Goal: Task Accomplishment & Management: Complete application form

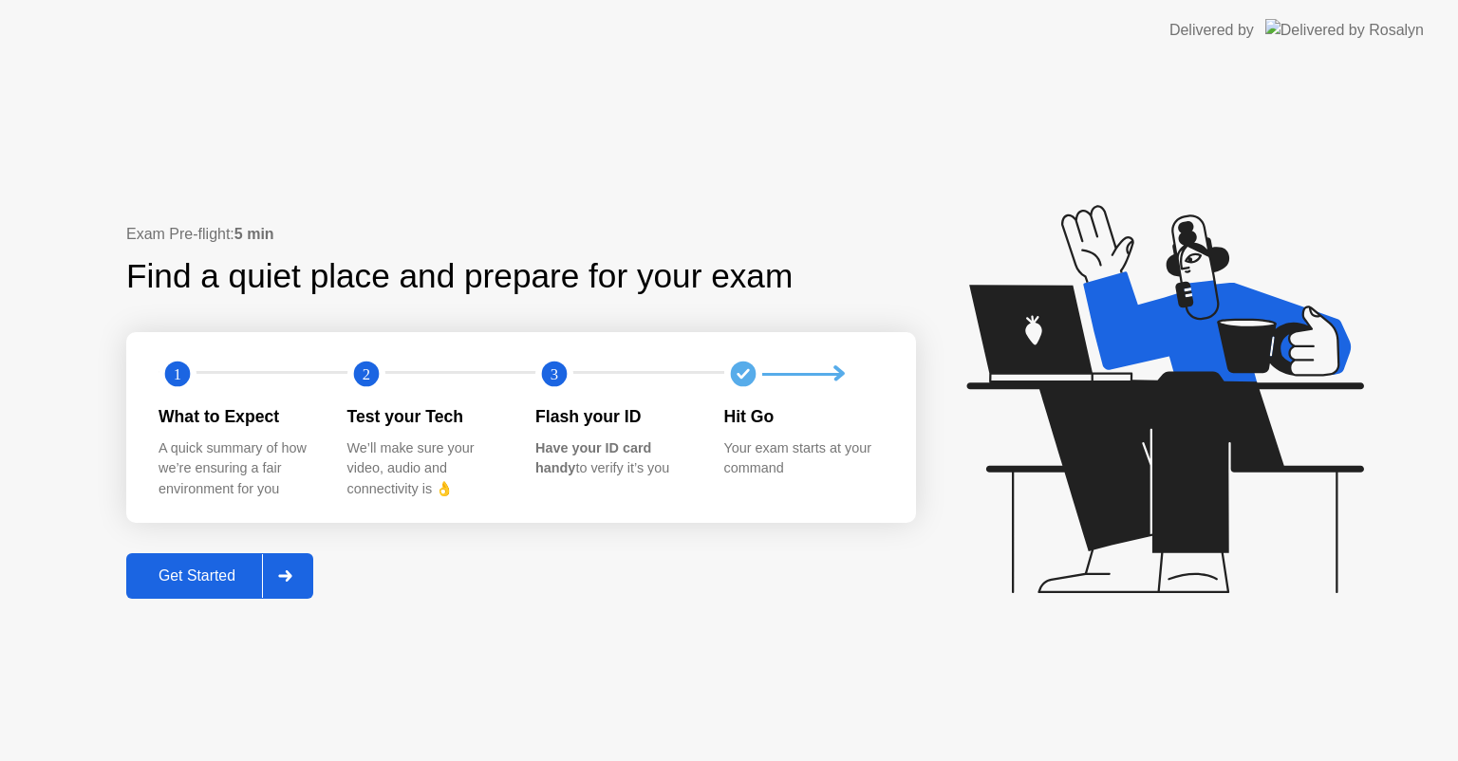
click at [238, 577] on div "Get Started" at bounding box center [197, 576] width 130 height 17
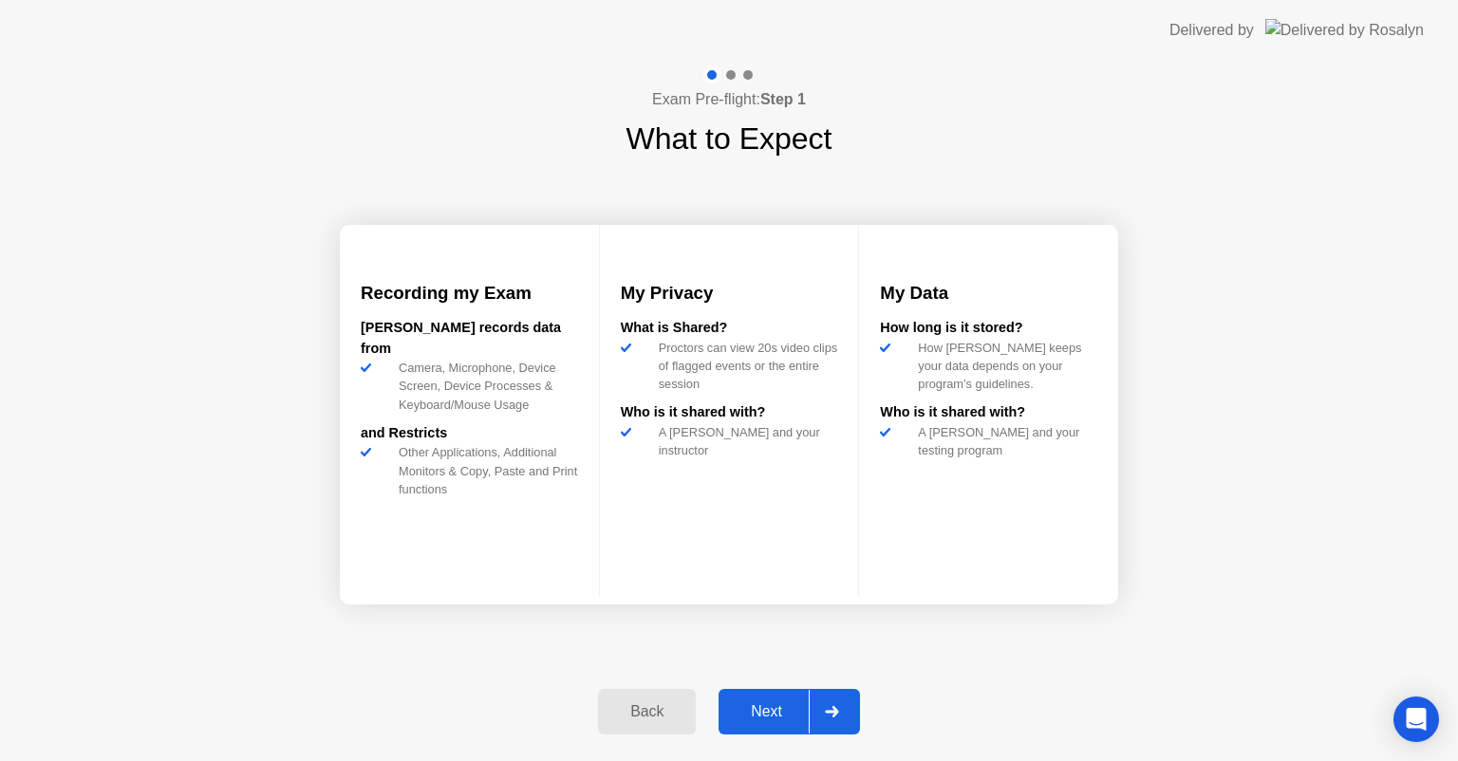
click at [782, 717] on div "Next" at bounding box center [766, 711] width 84 height 17
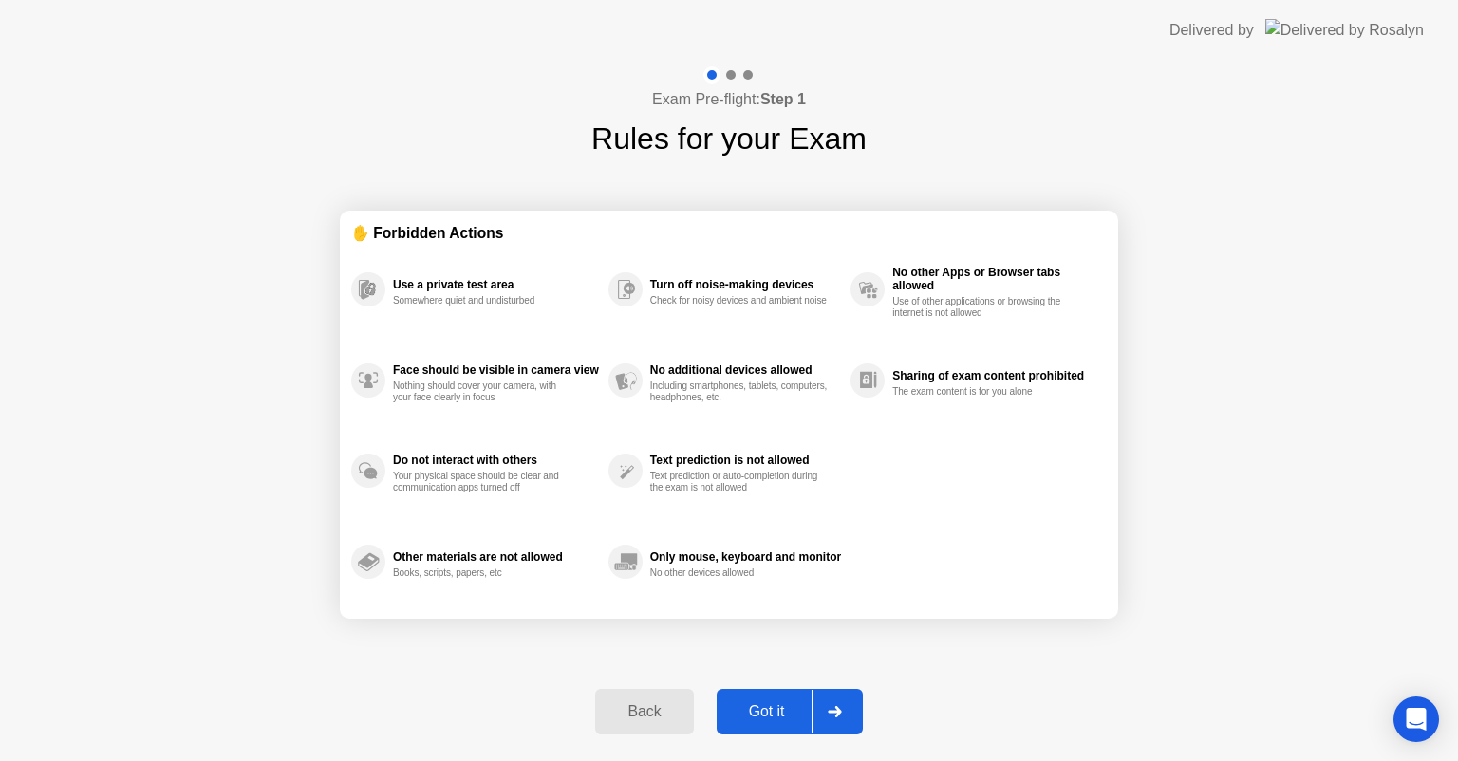
click at [775, 710] on div "Got it" at bounding box center [766, 711] width 89 height 17
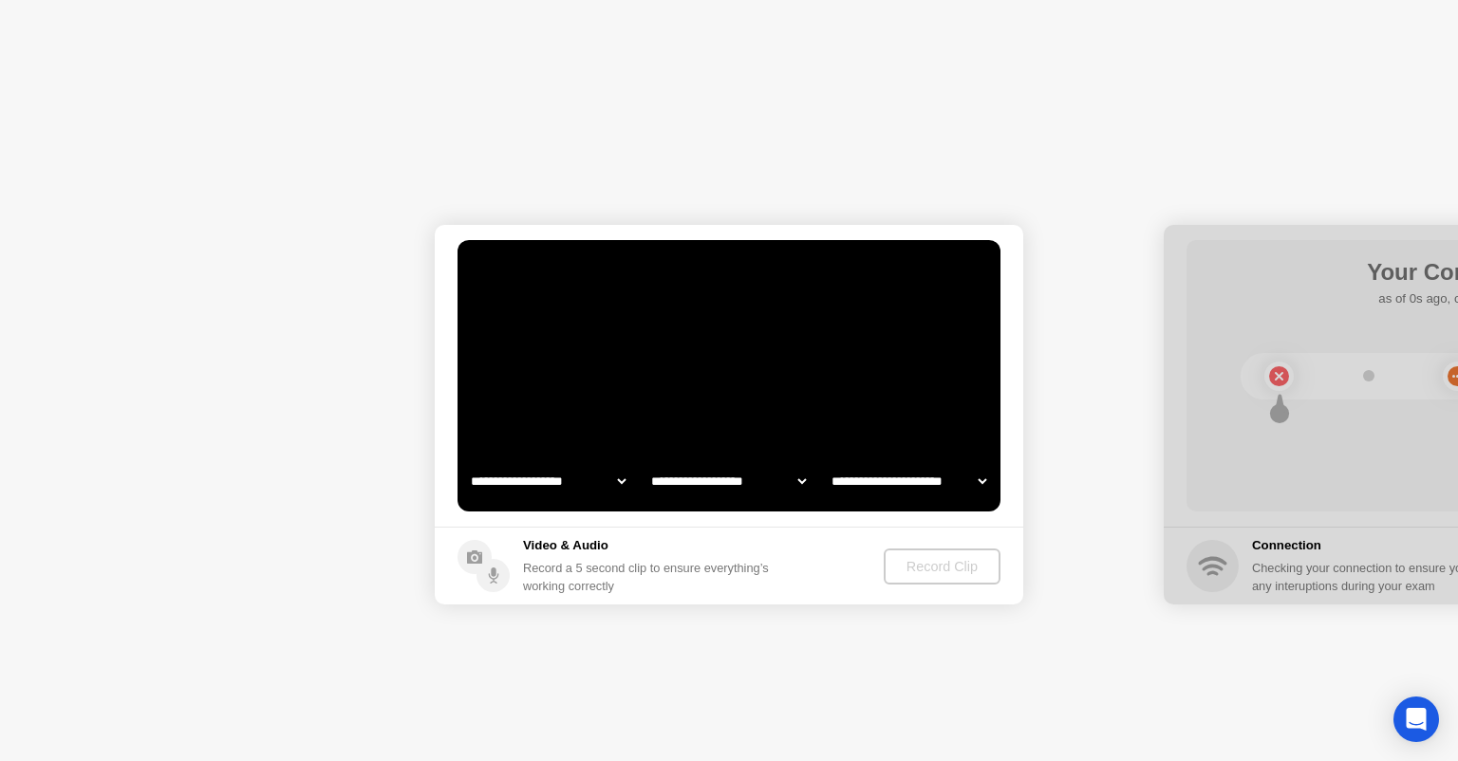
select select "**********"
select select "*******"
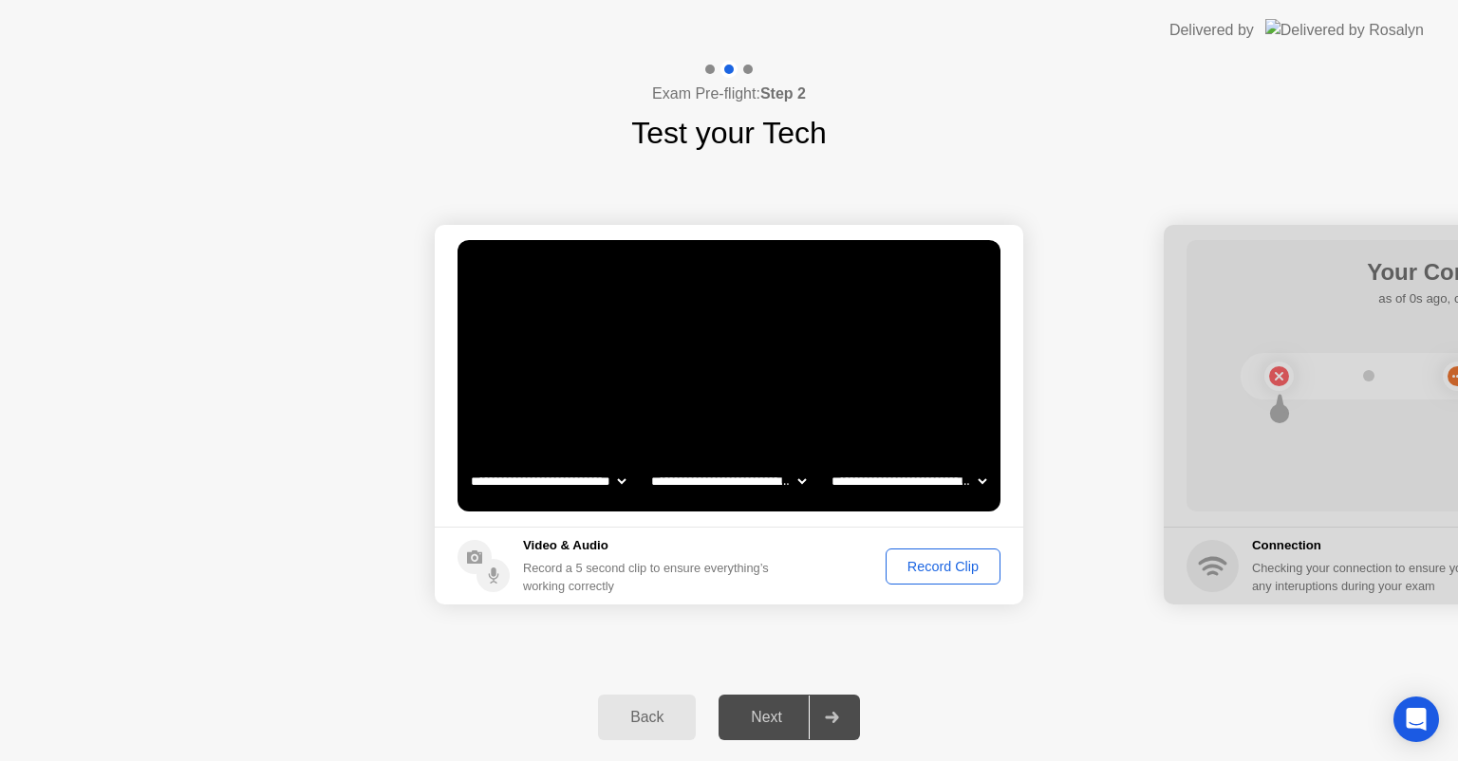
click at [945, 569] on div "Record Clip" at bounding box center [943, 566] width 102 height 15
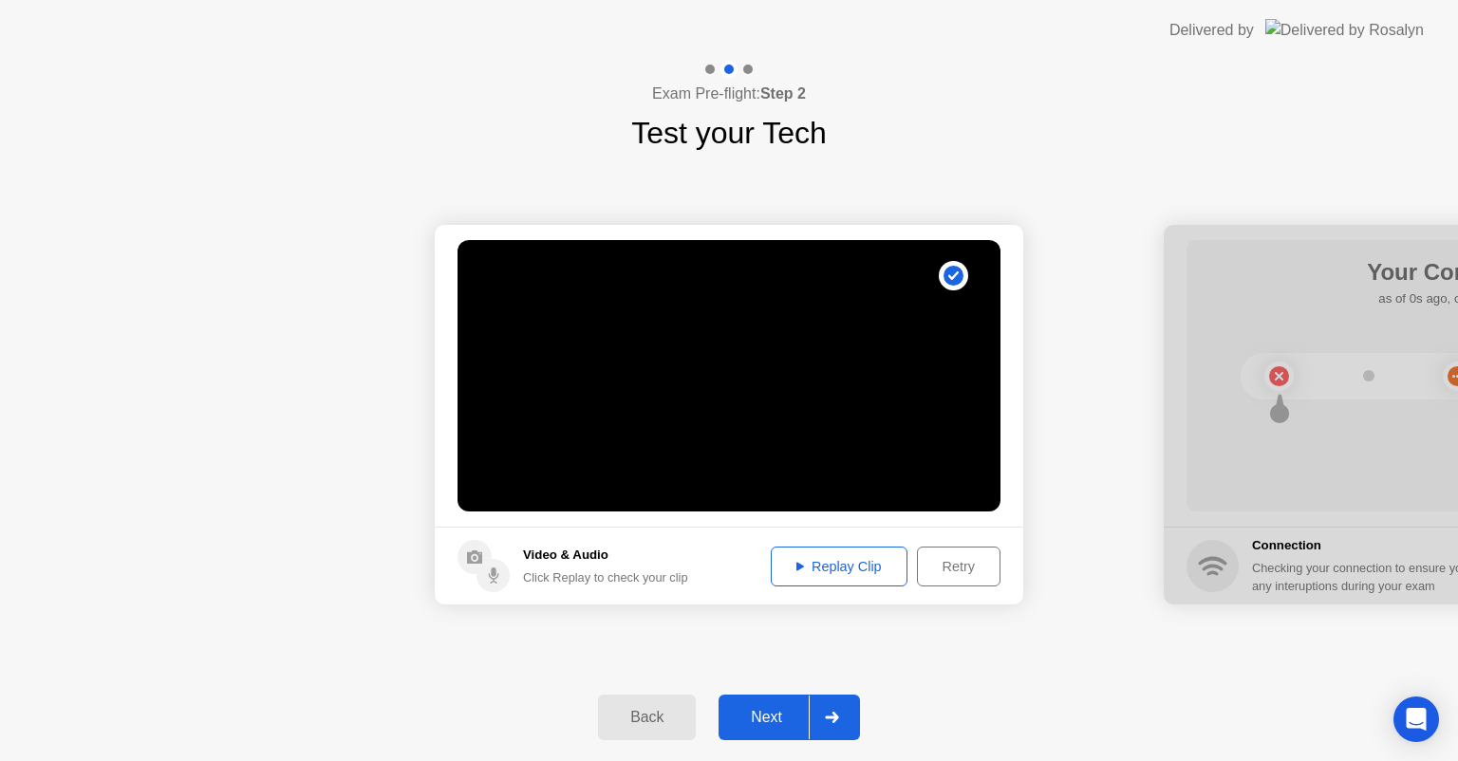
click at [775, 710] on div "Next" at bounding box center [766, 717] width 84 height 17
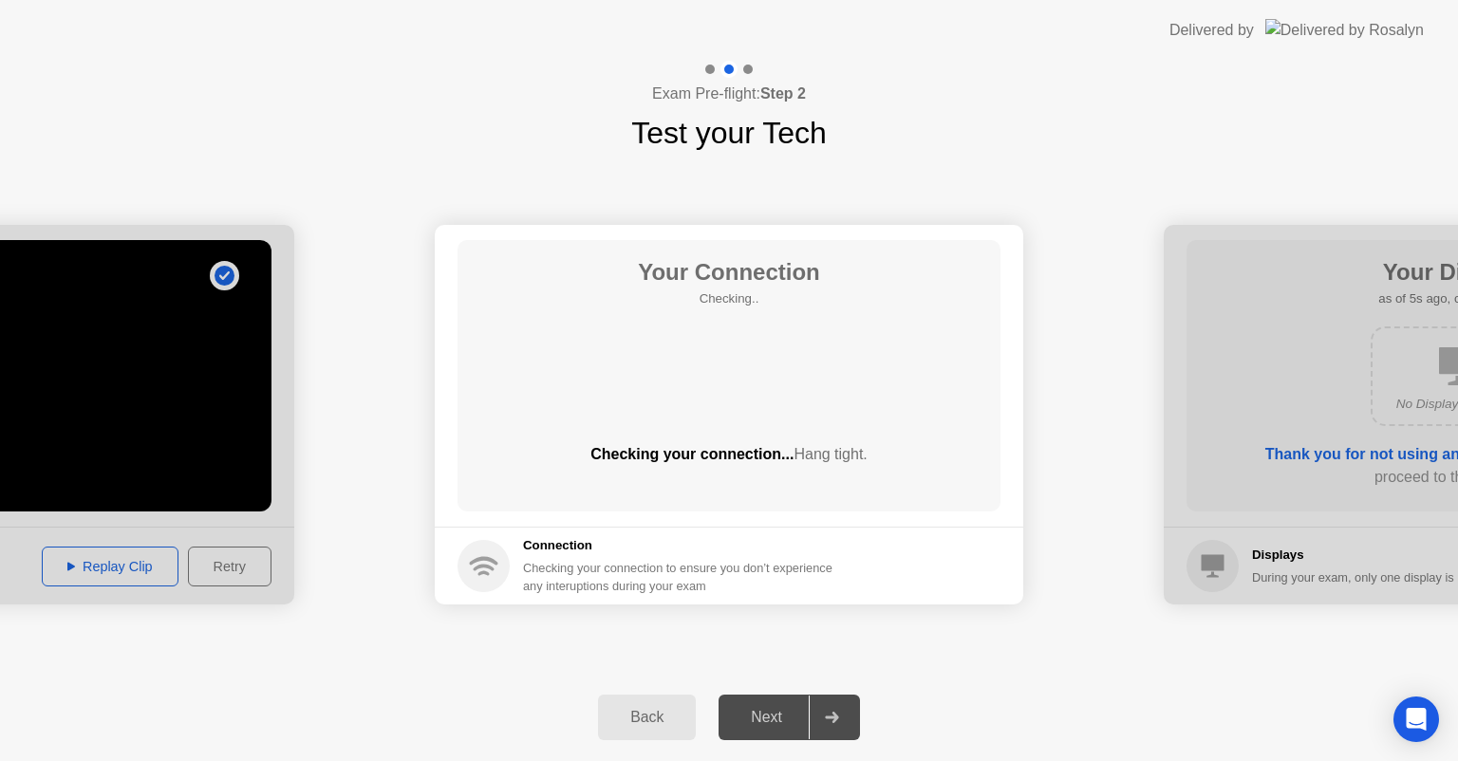
click at [1222, 327] on div at bounding box center [1458, 415] width 589 height 380
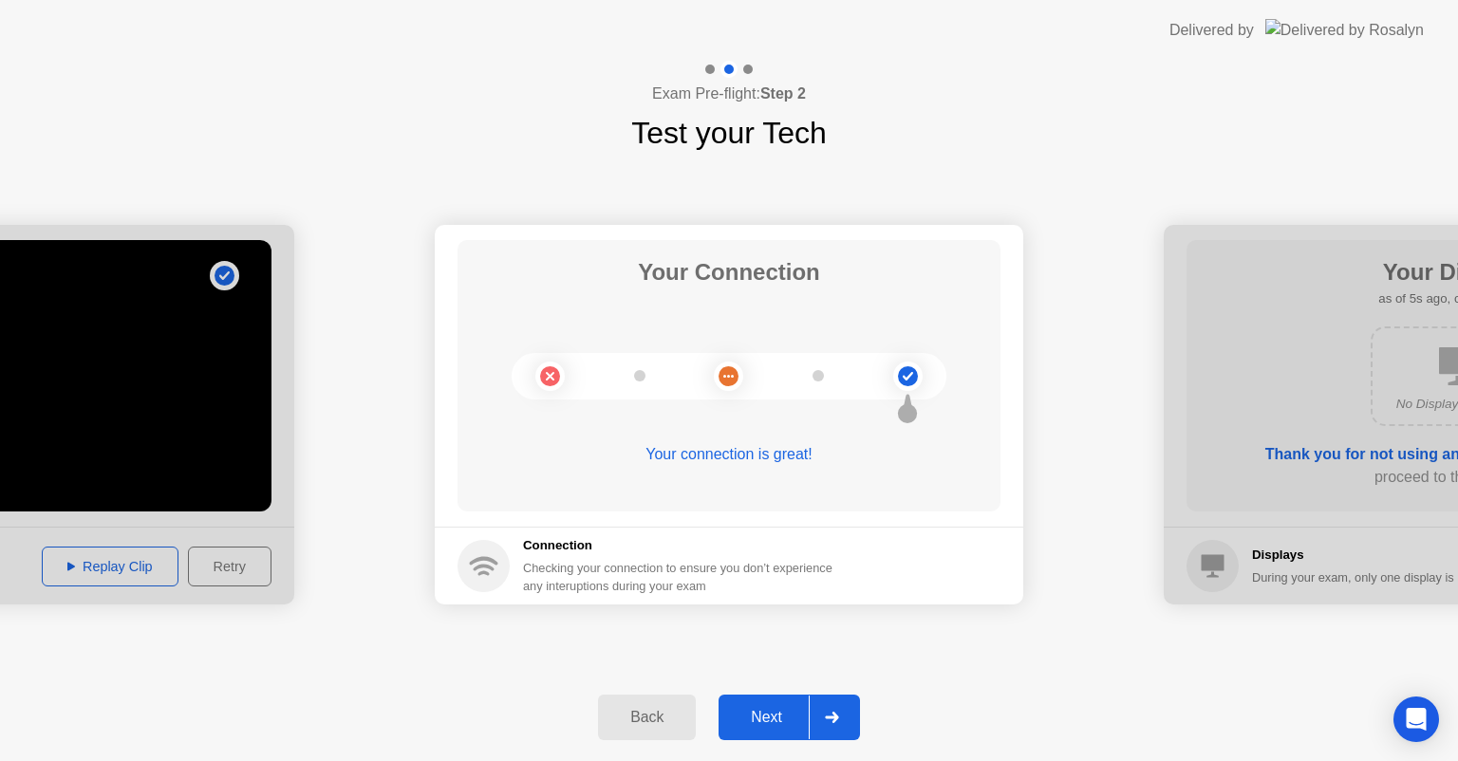
click at [772, 709] on div "Next" at bounding box center [766, 717] width 84 height 17
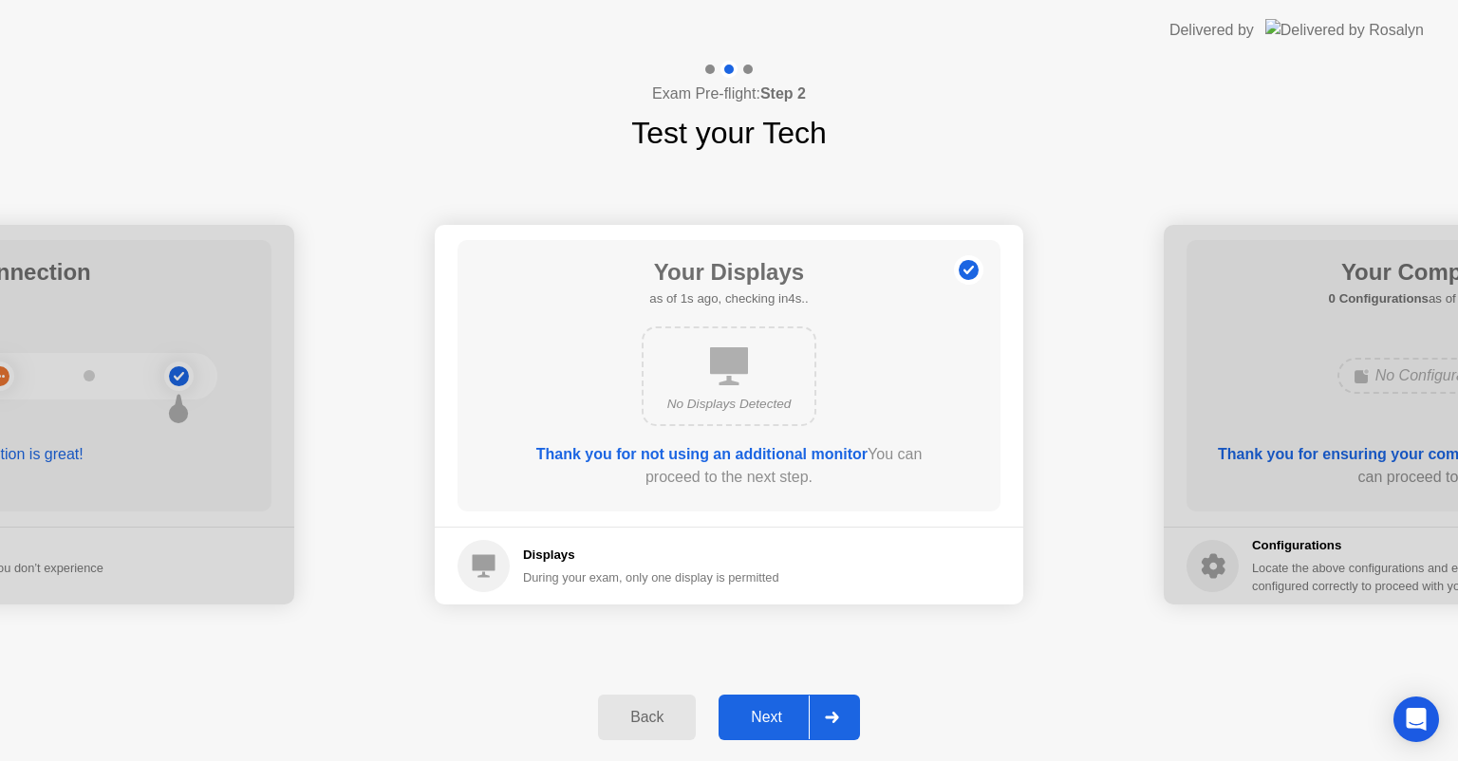
click at [771, 721] on div "Next" at bounding box center [766, 717] width 84 height 17
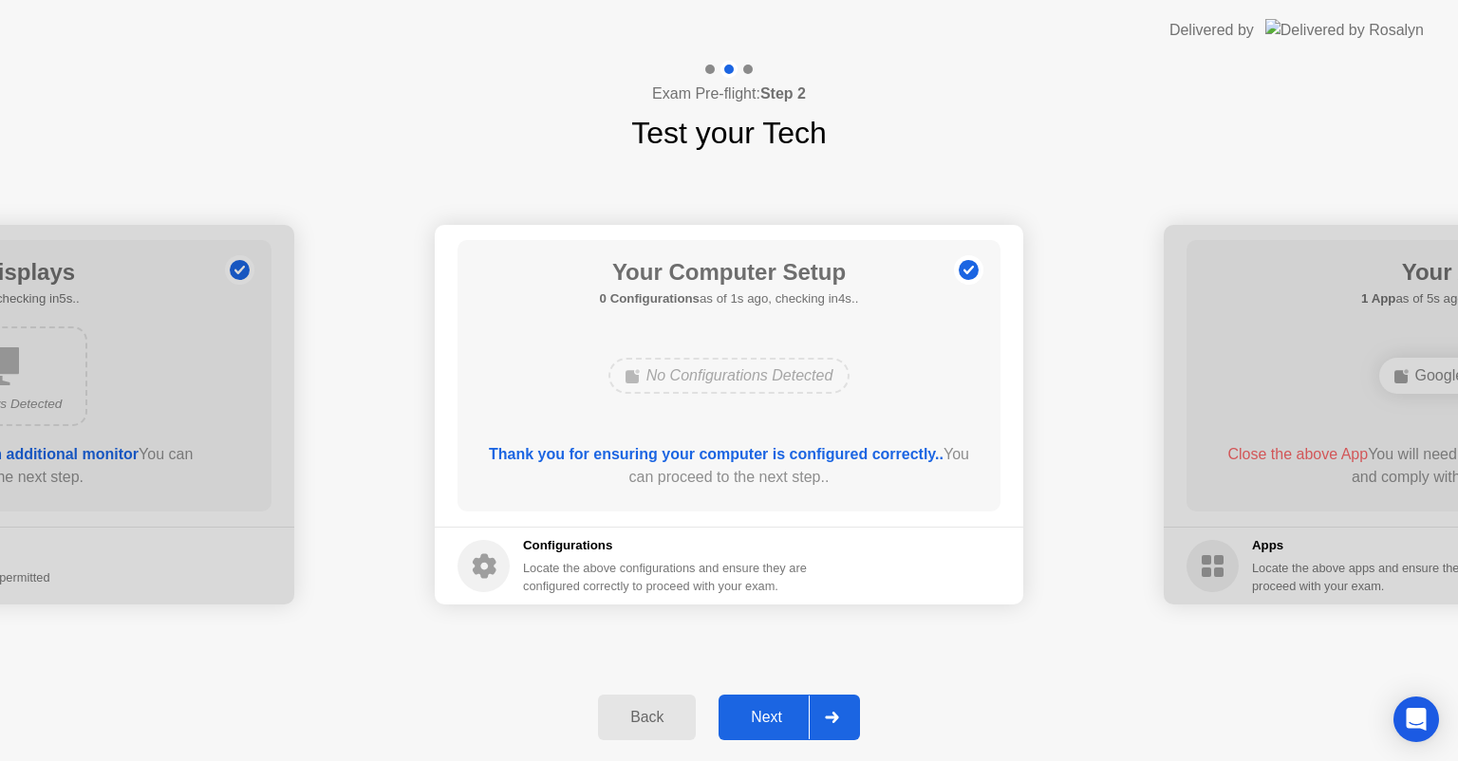
click at [769, 720] on div "Next" at bounding box center [766, 717] width 84 height 17
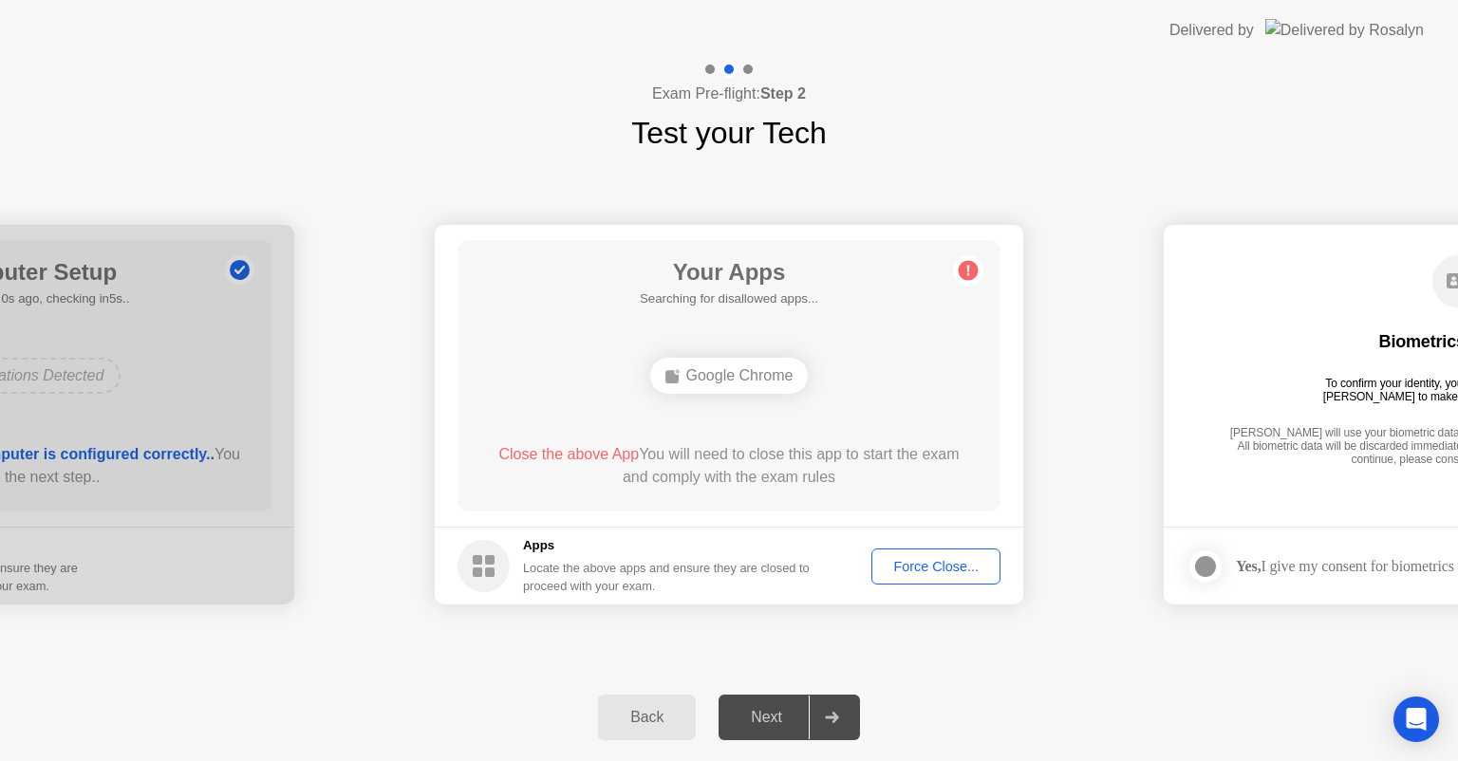
click at [919, 568] on div "Force Close..." at bounding box center [936, 566] width 116 height 15
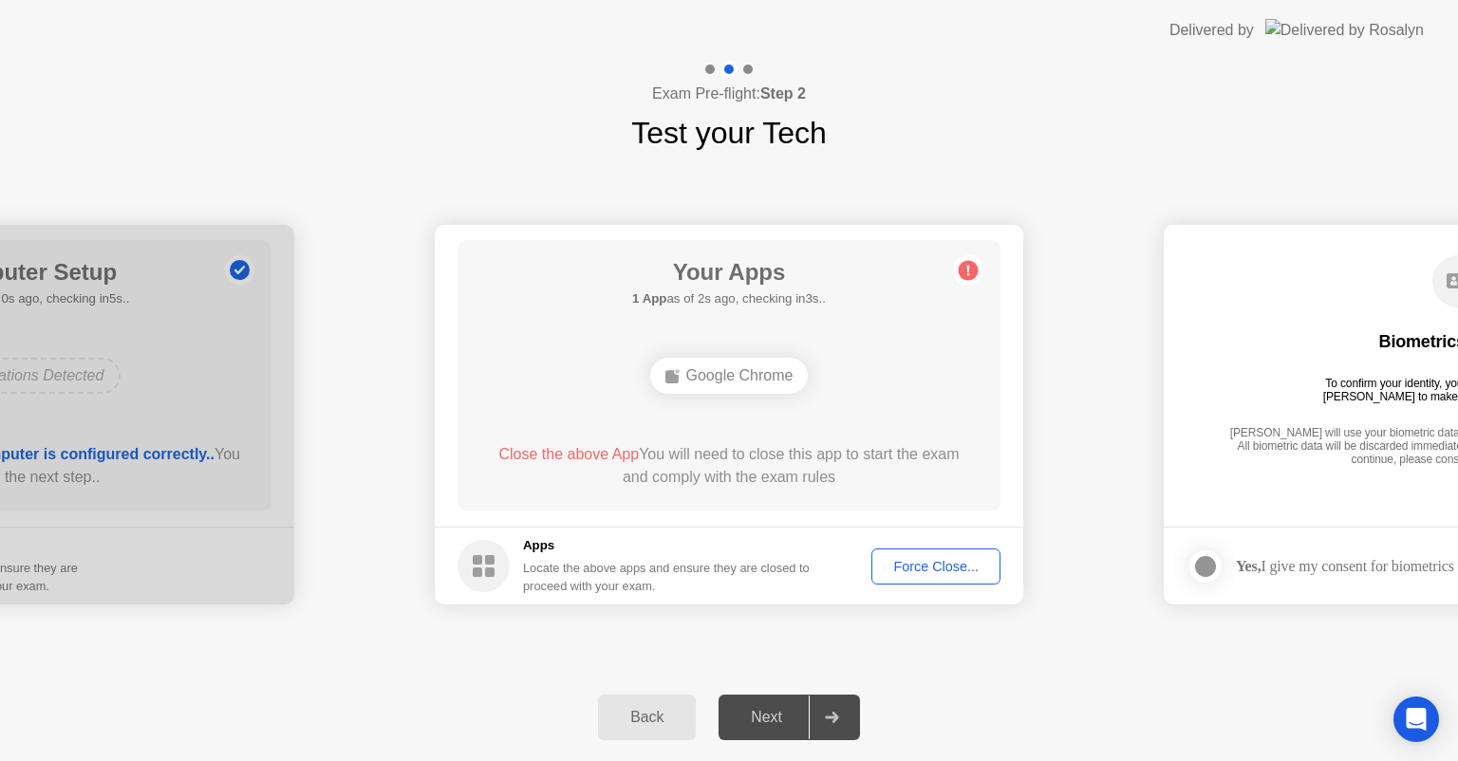
click at [969, 669] on div "**********" at bounding box center [729, 415] width 1458 height 518
click at [784, 711] on div "Next" at bounding box center [766, 717] width 84 height 17
click at [947, 564] on div "Force Close..." at bounding box center [936, 566] width 116 height 15
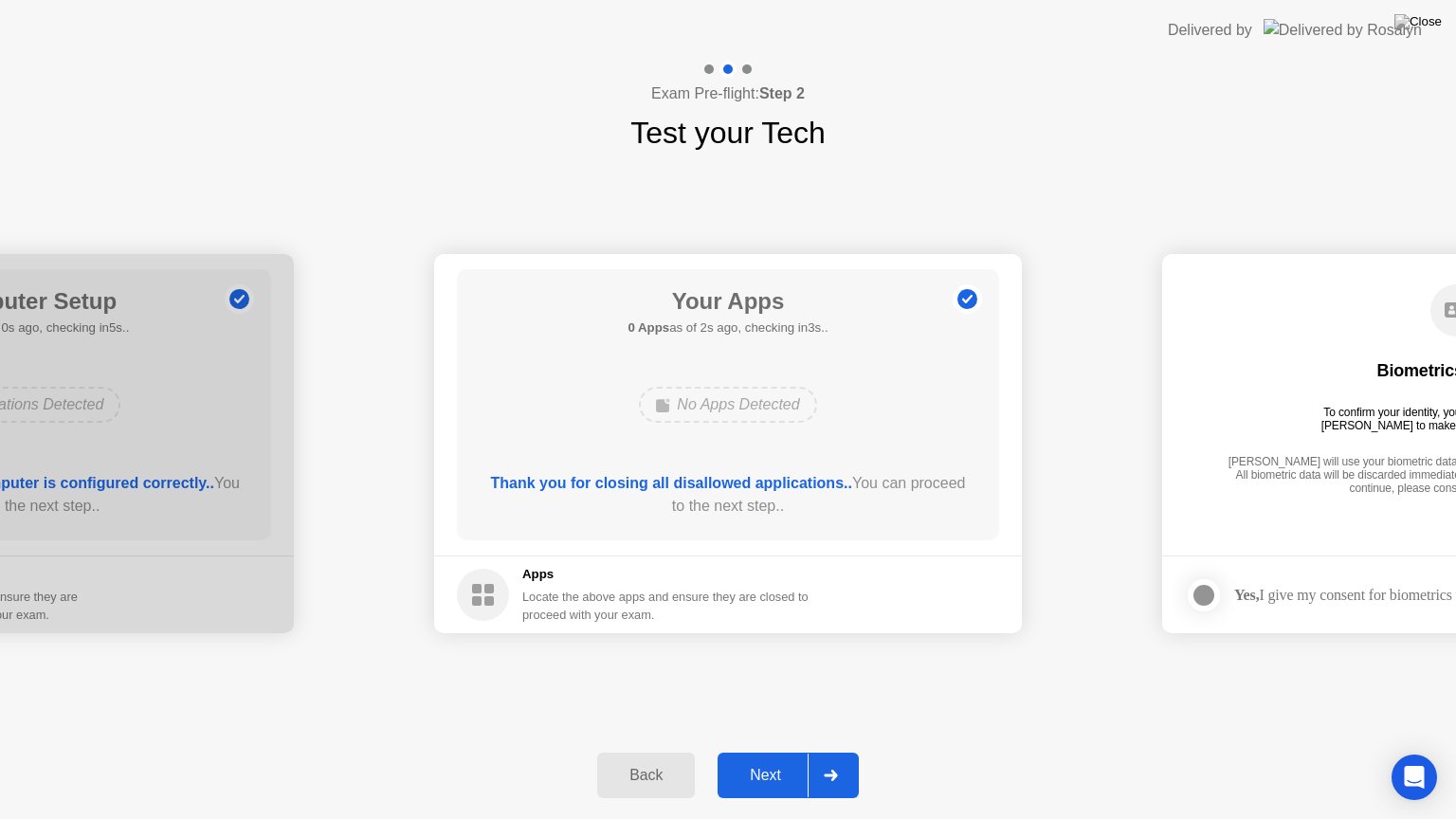
click at [777, 759] on div "Next" at bounding box center [765, 775] width 84 height 17
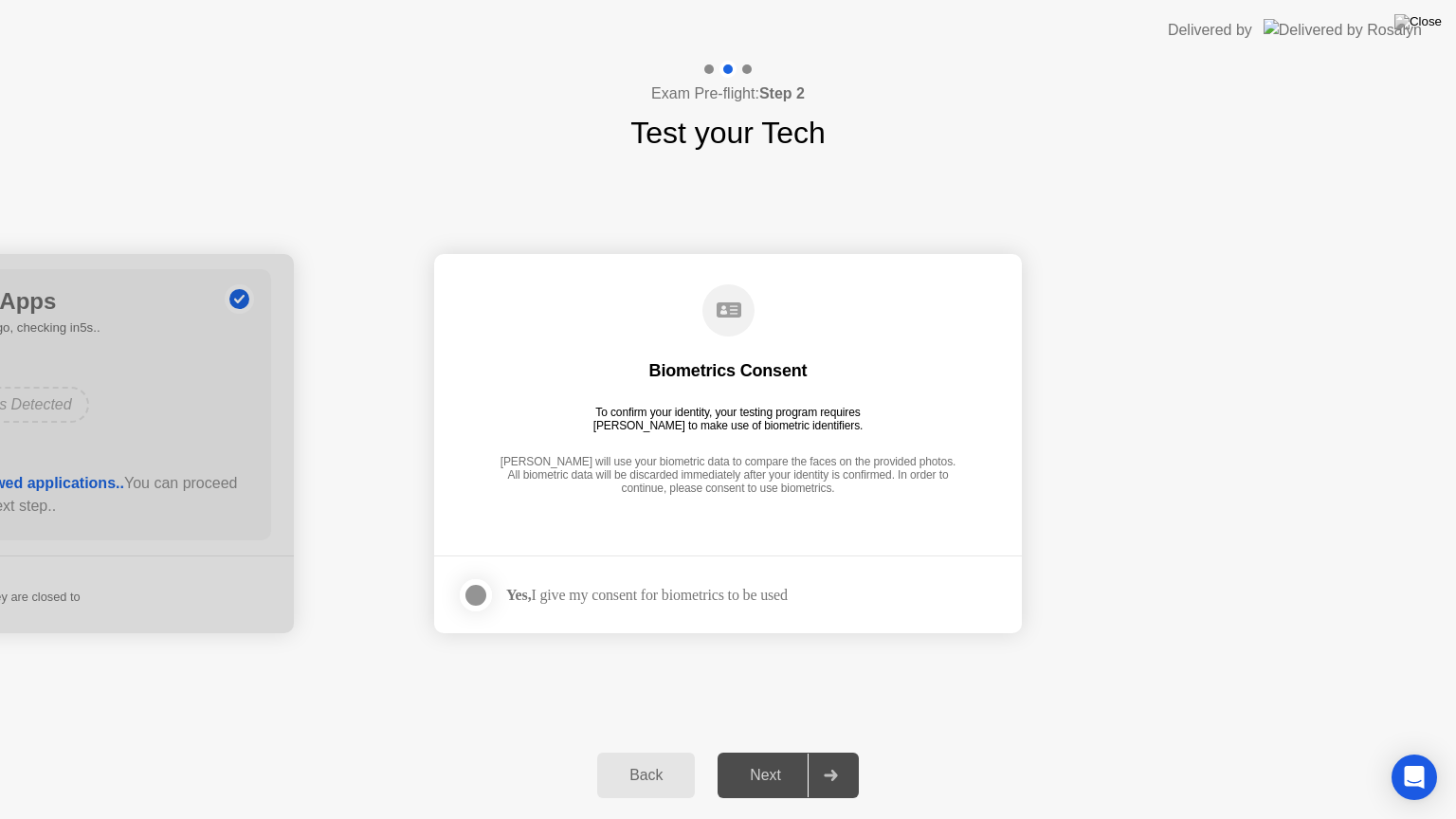
click at [496, 594] on label at bounding box center [481, 595] width 49 height 38
click at [765, 759] on div "Next" at bounding box center [765, 775] width 84 height 17
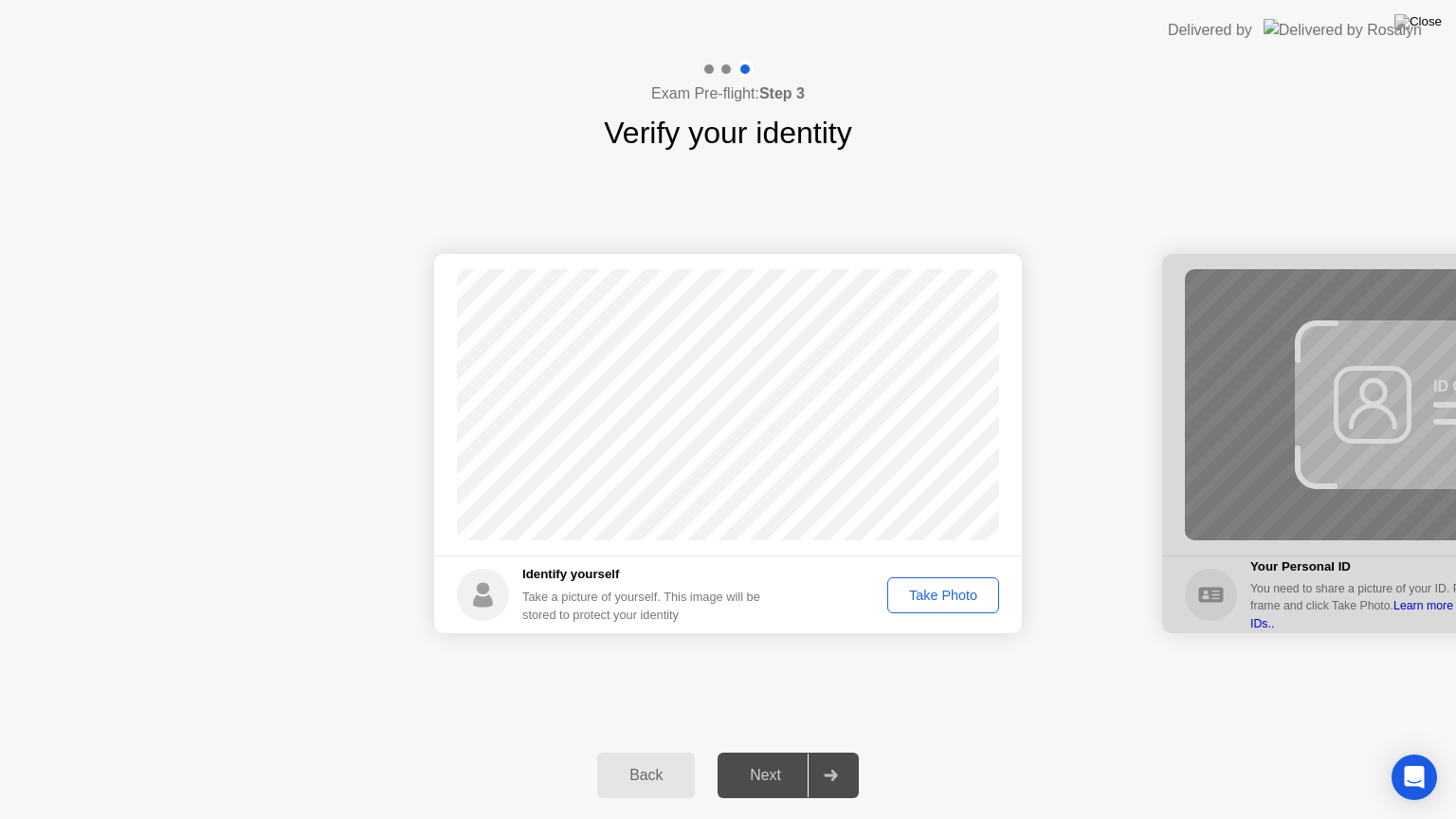
click at [919, 597] on div "Take Photo" at bounding box center [943, 595] width 99 height 15
click at [771, 759] on div "Next" at bounding box center [765, 775] width 84 height 17
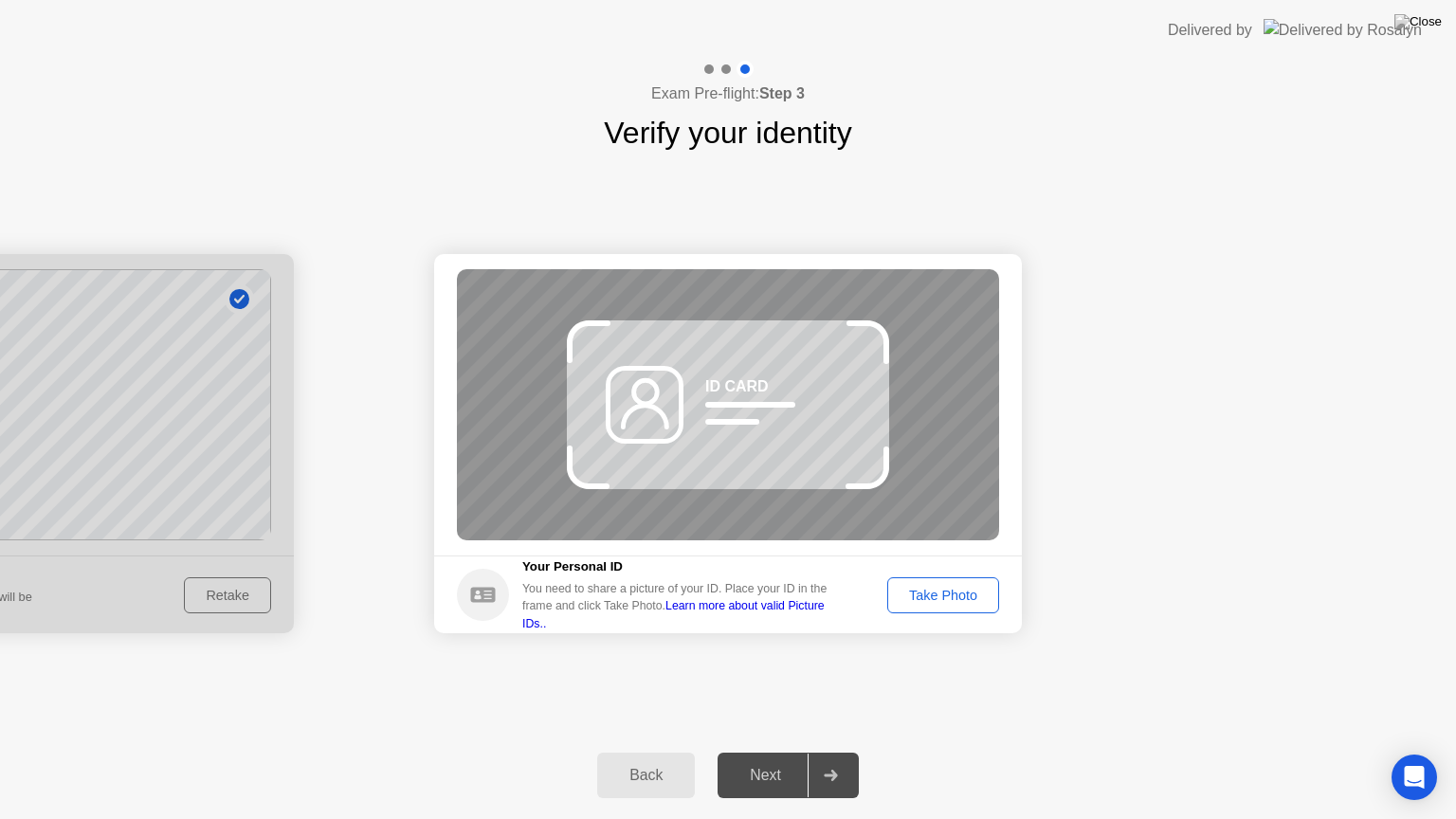
click at [930, 588] on div "Take Photo" at bounding box center [943, 595] width 99 height 15
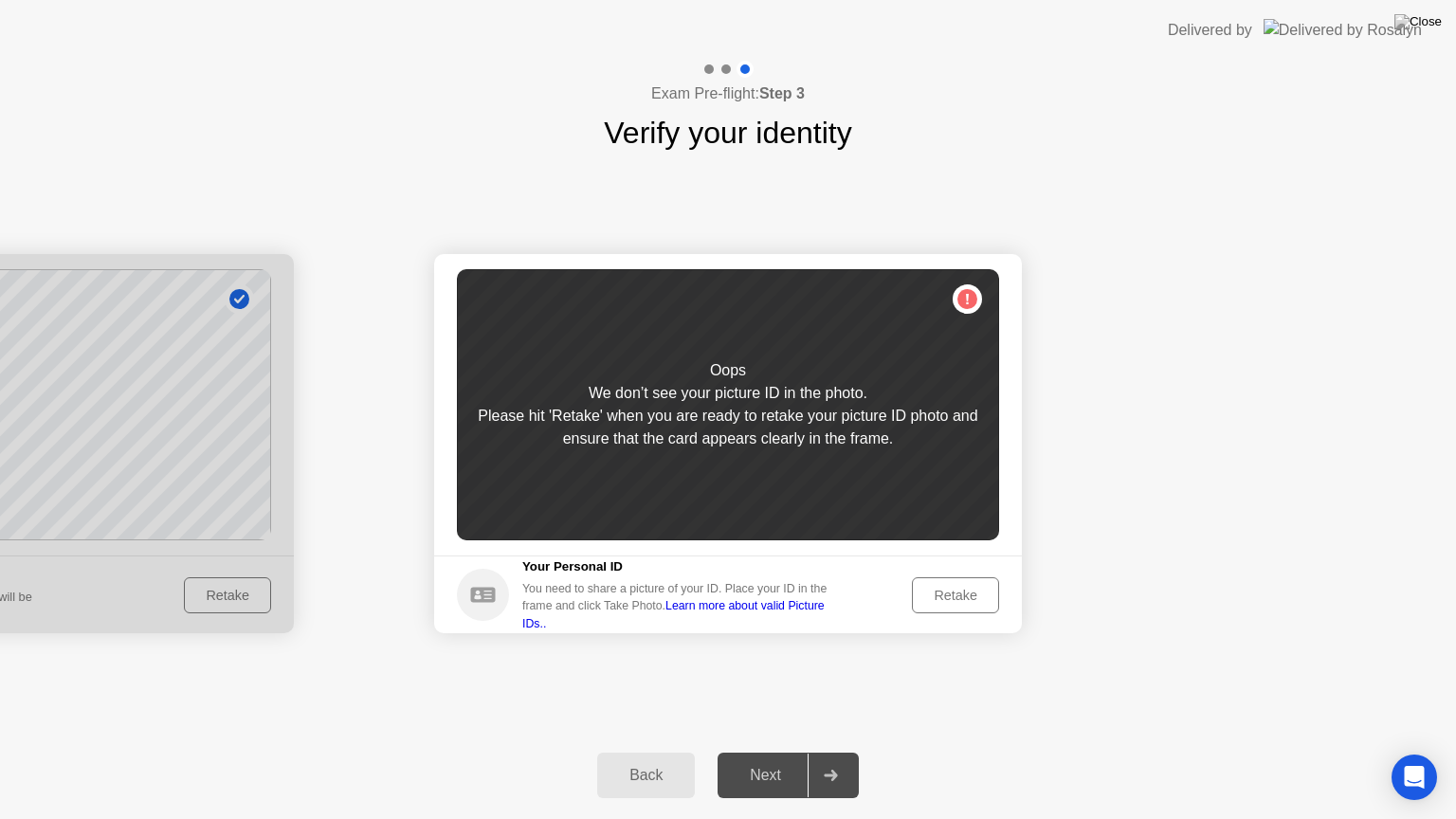
click at [942, 592] on div "Retake" at bounding box center [956, 595] width 74 height 15
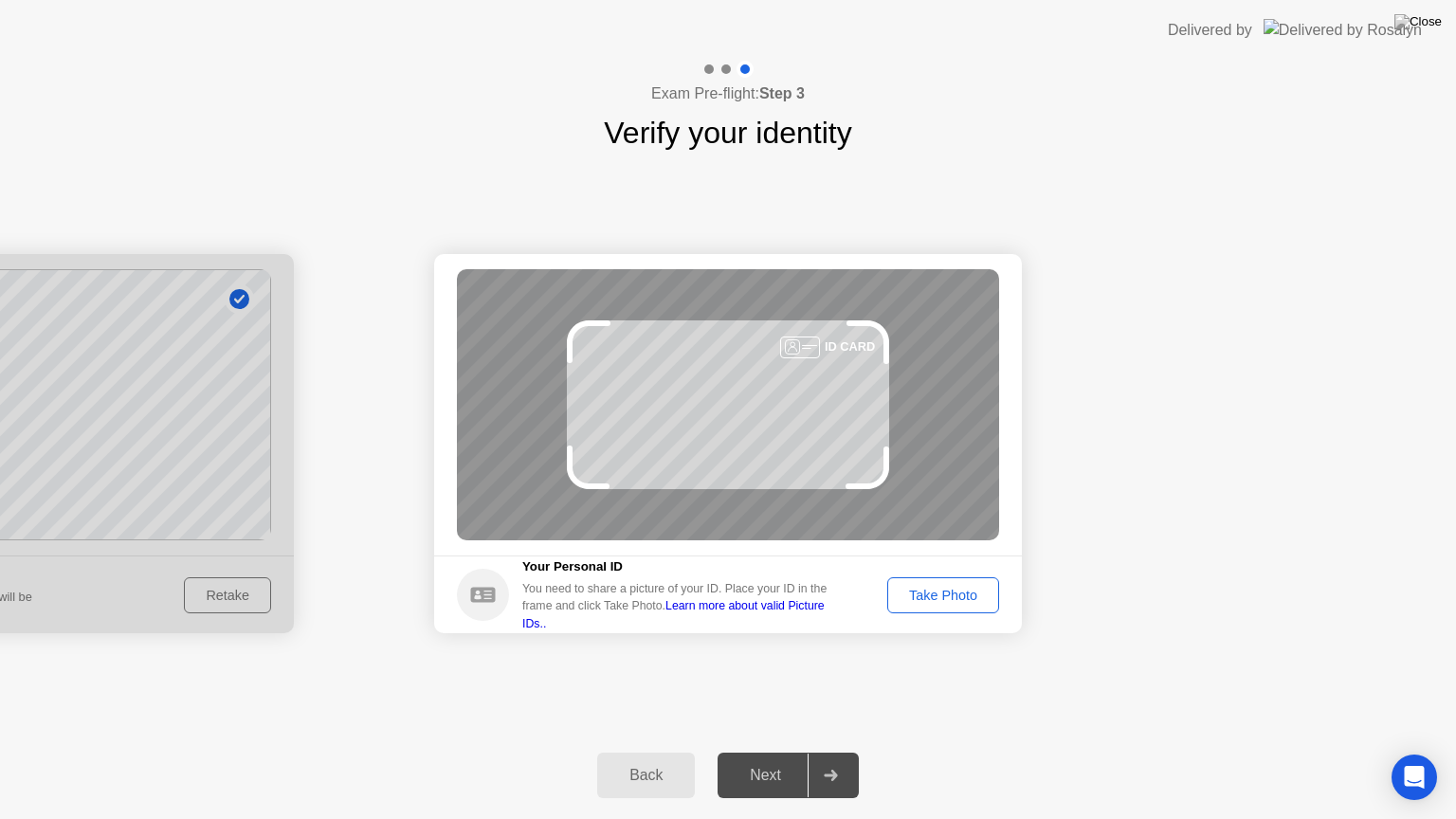
click at [960, 599] on div "Take Photo" at bounding box center [943, 595] width 99 height 15
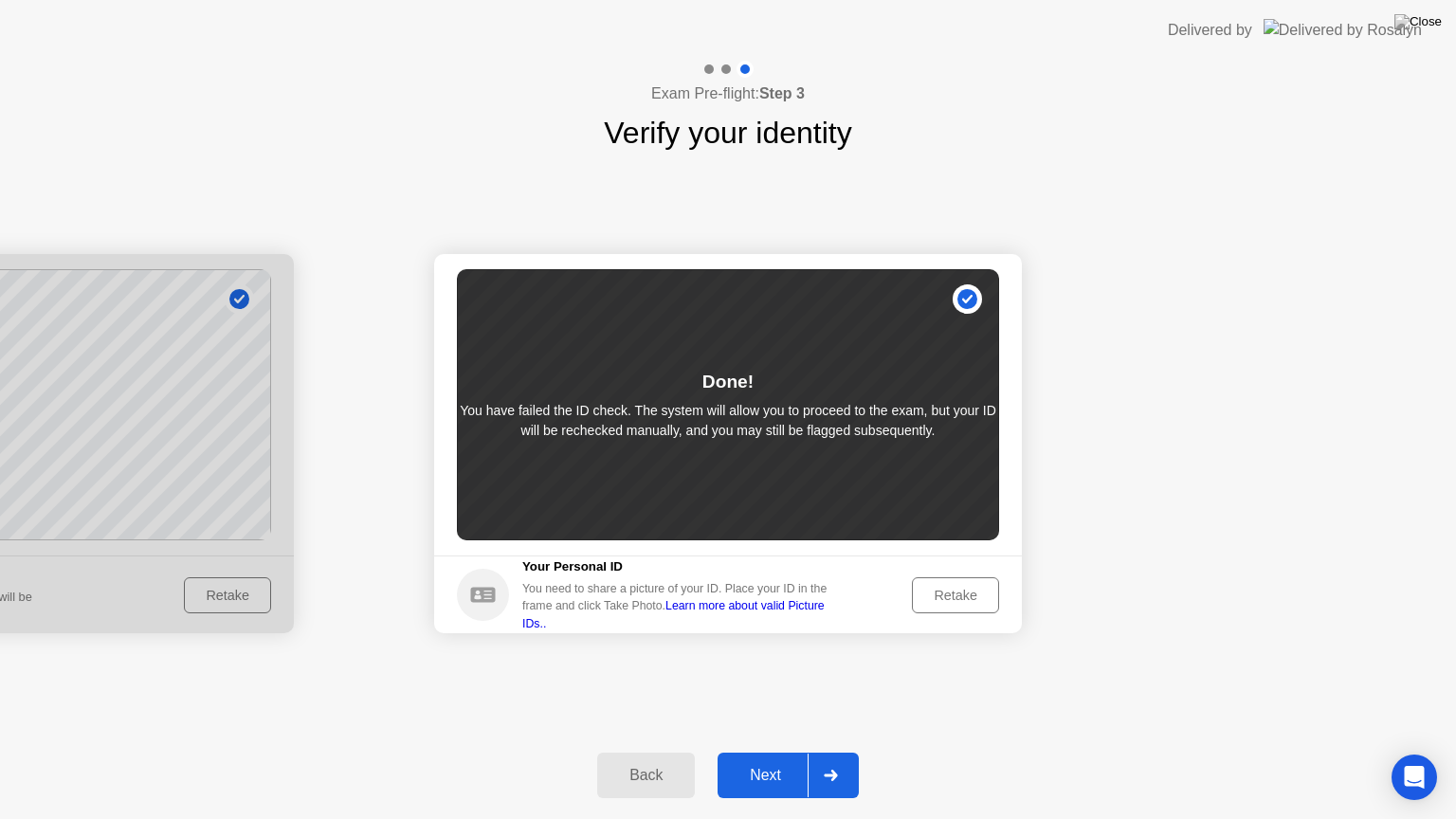
click at [956, 600] on div "Retake" at bounding box center [956, 595] width 74 height 15
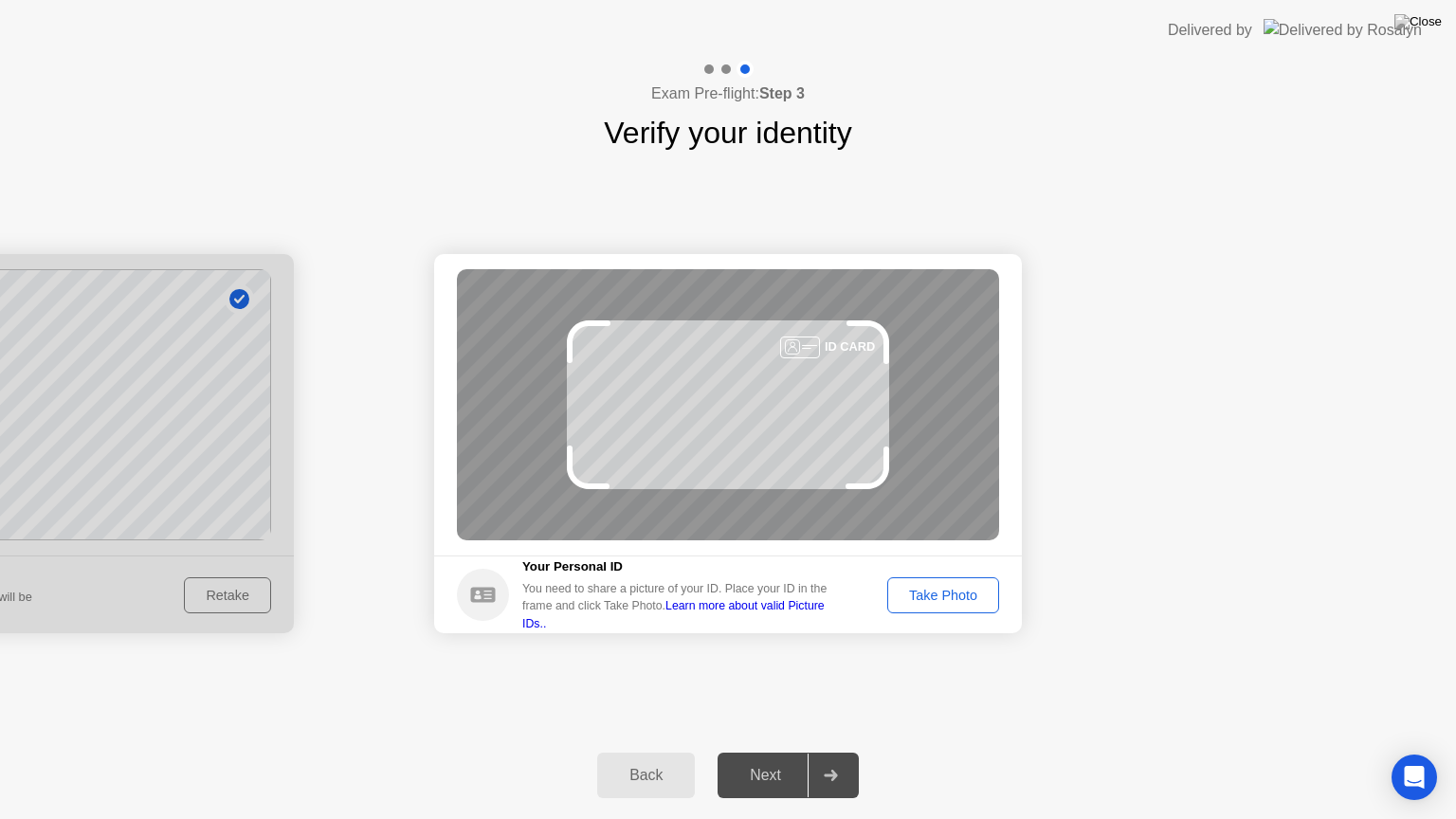
click at [766, 759] on div "Next" at bounding box center [765, 775] width 84 height 17
click at [757, 759] on div "Next" at bounding box center [765, 775] width 84 height 17
click at [906, 588] on div "Take Photo" at bounding box center [943, 595] width 99 height 15
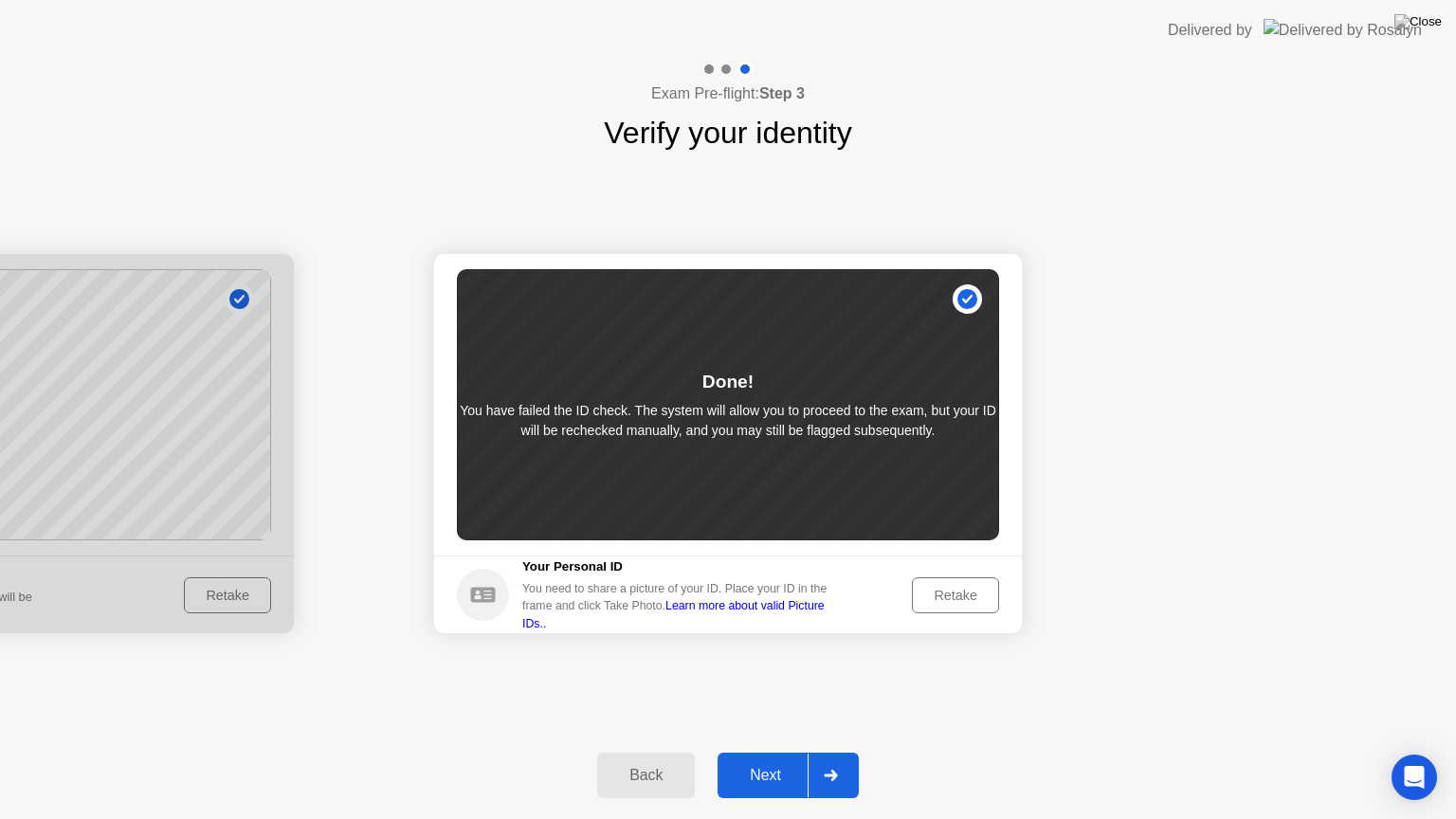
click at [706, 65] on div at bounding box center [708, 69] width 9 height 9
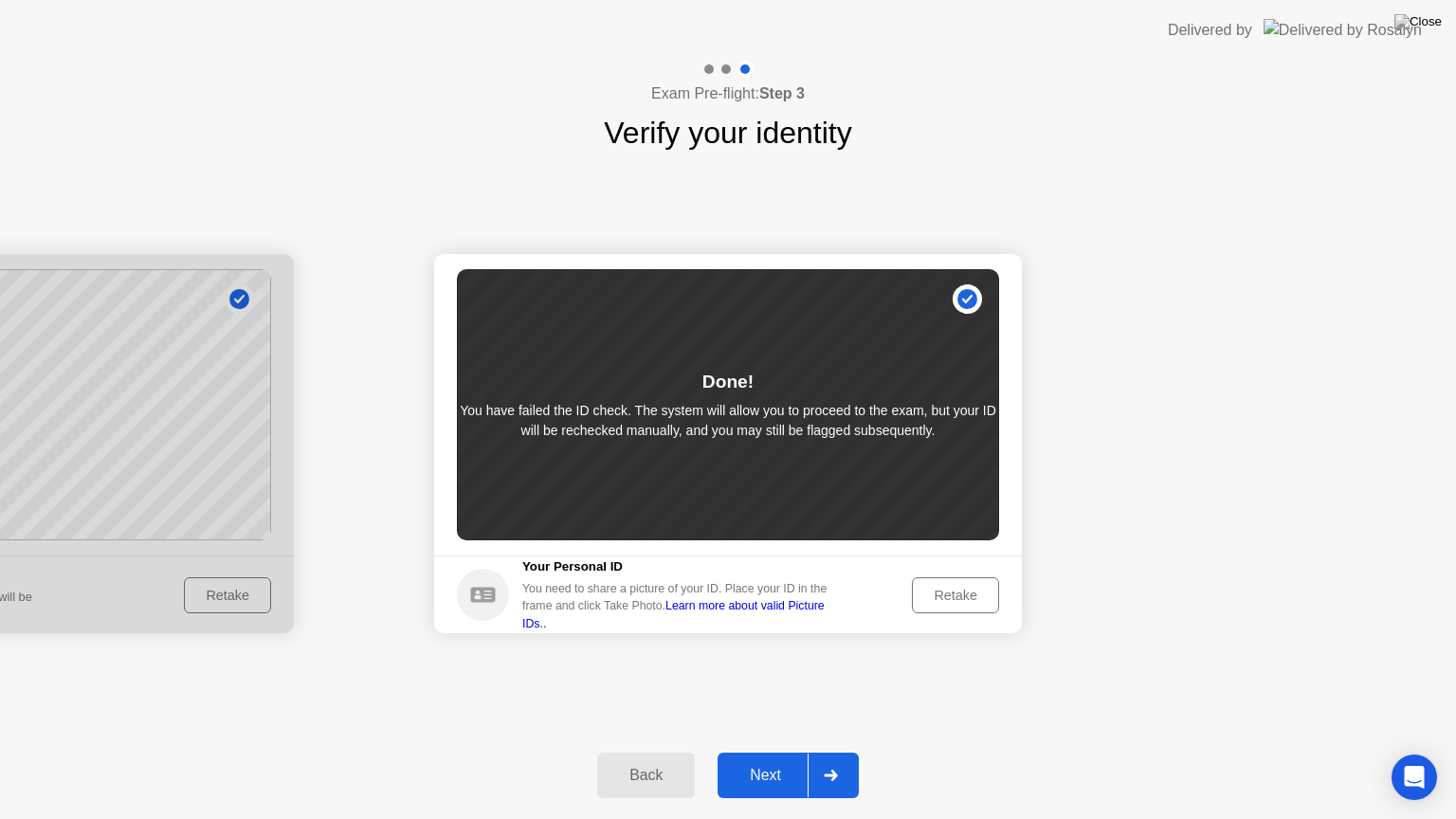
click at [706, 65] on div at bounding box center [708, 69] width 9 height 9
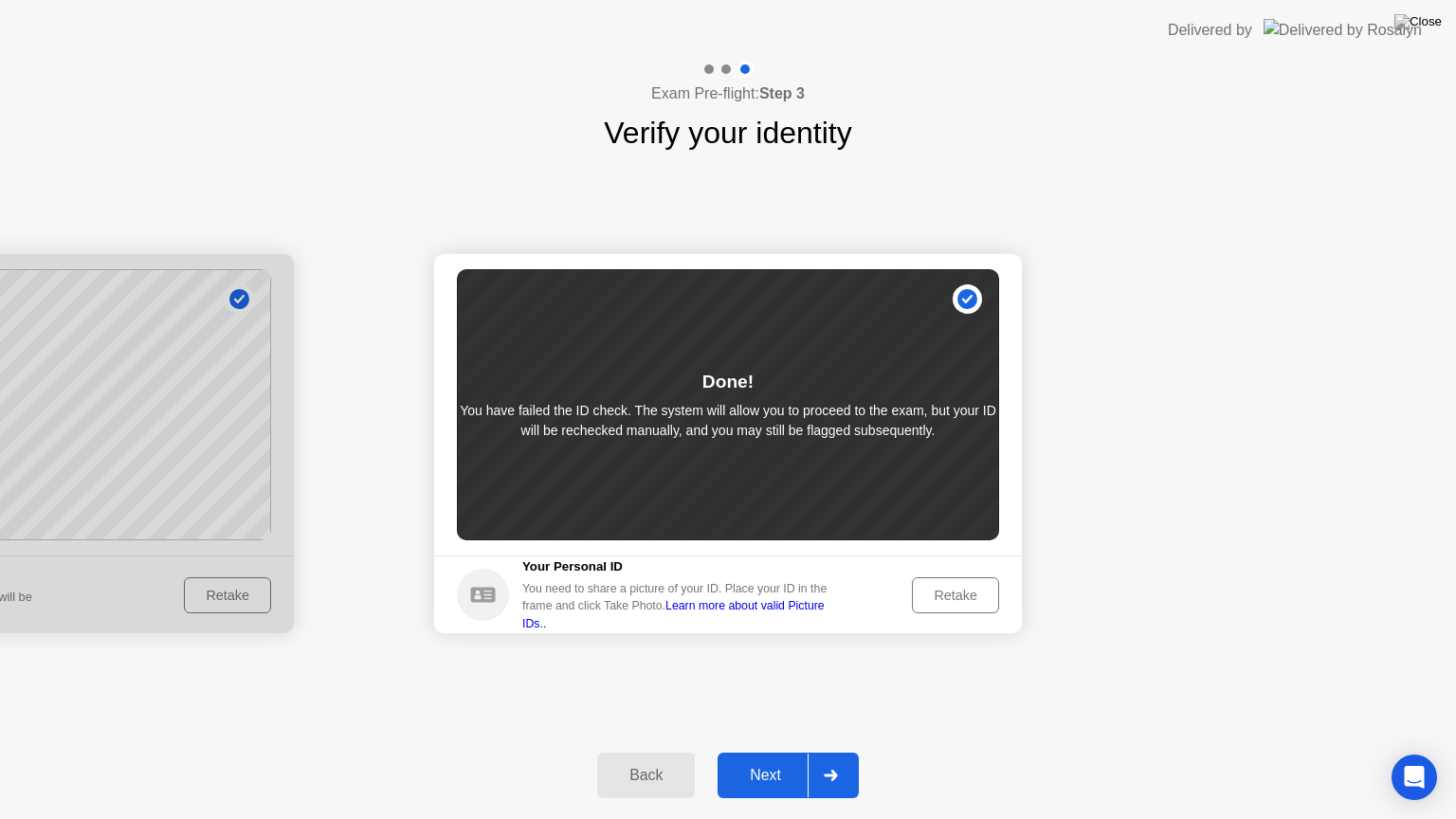
click at [706, 65] on div at bounding box center [708, 69] width 9 height 9
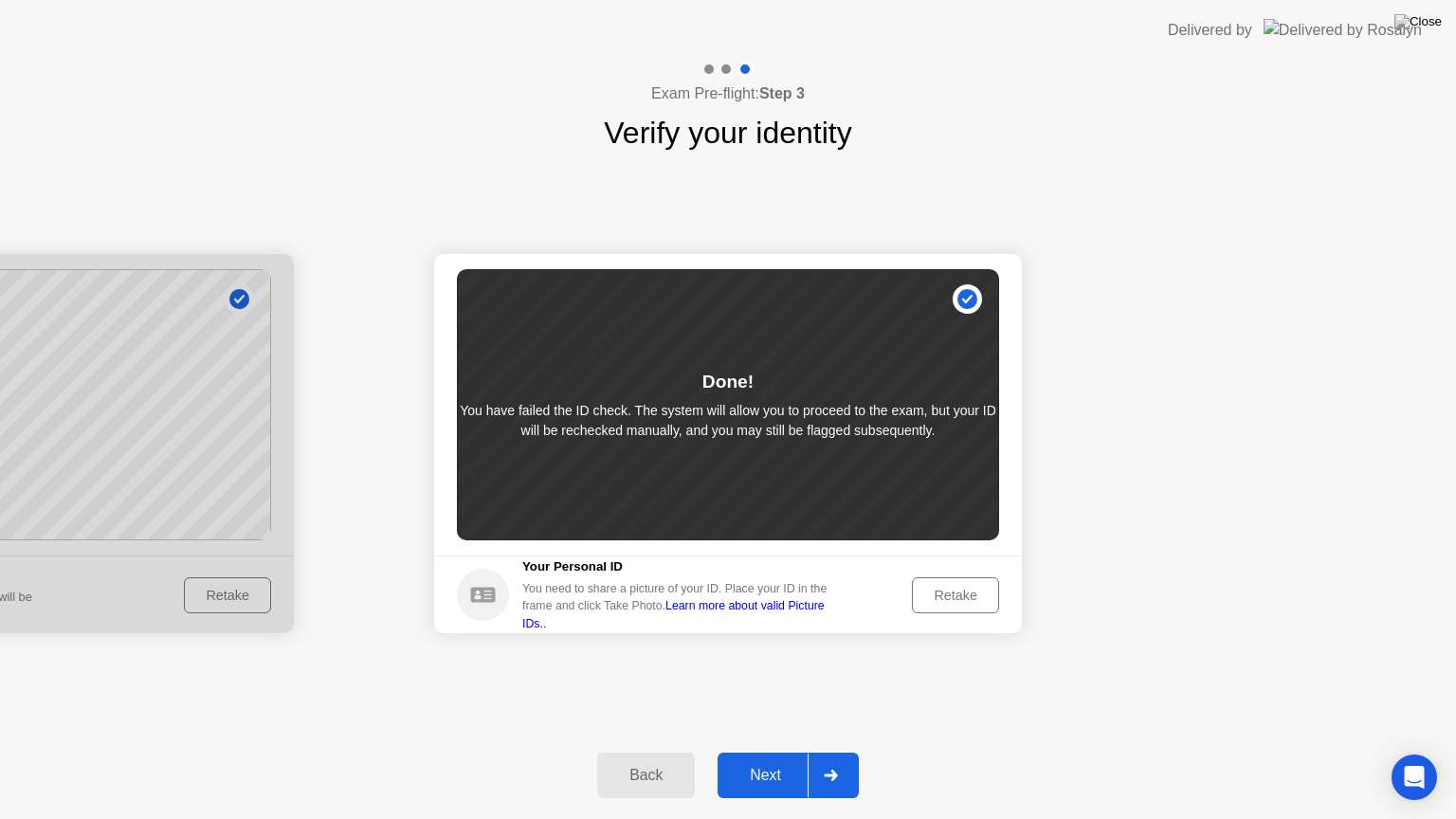
click at [706, 65] on div at bounding box center [708, 69] width 9 height 9
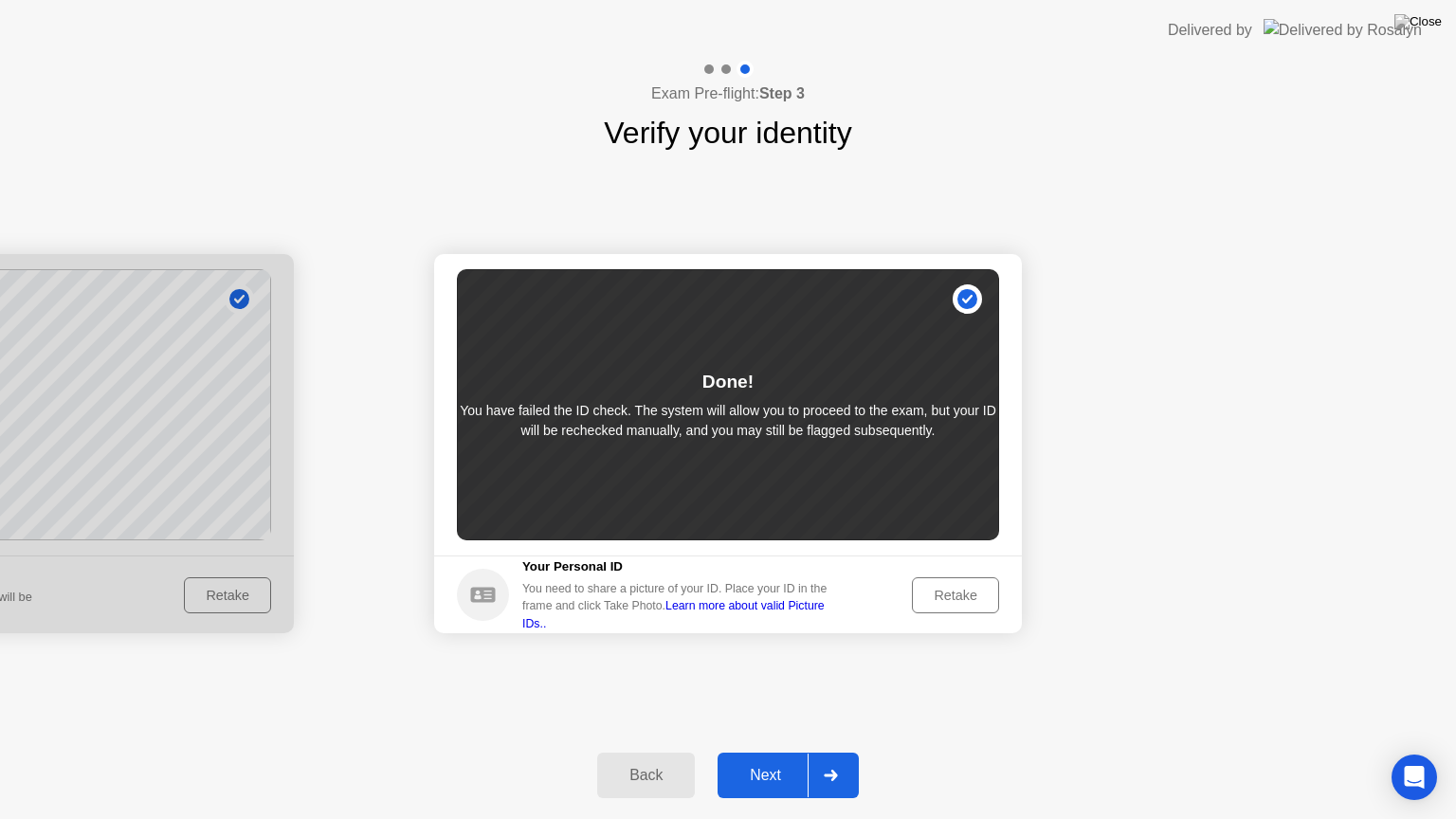
click at [129, 84] on div "Exam Pre-flight: Step 3 Verify your identity" at bounding box center [728, 108] width 1456 height 95
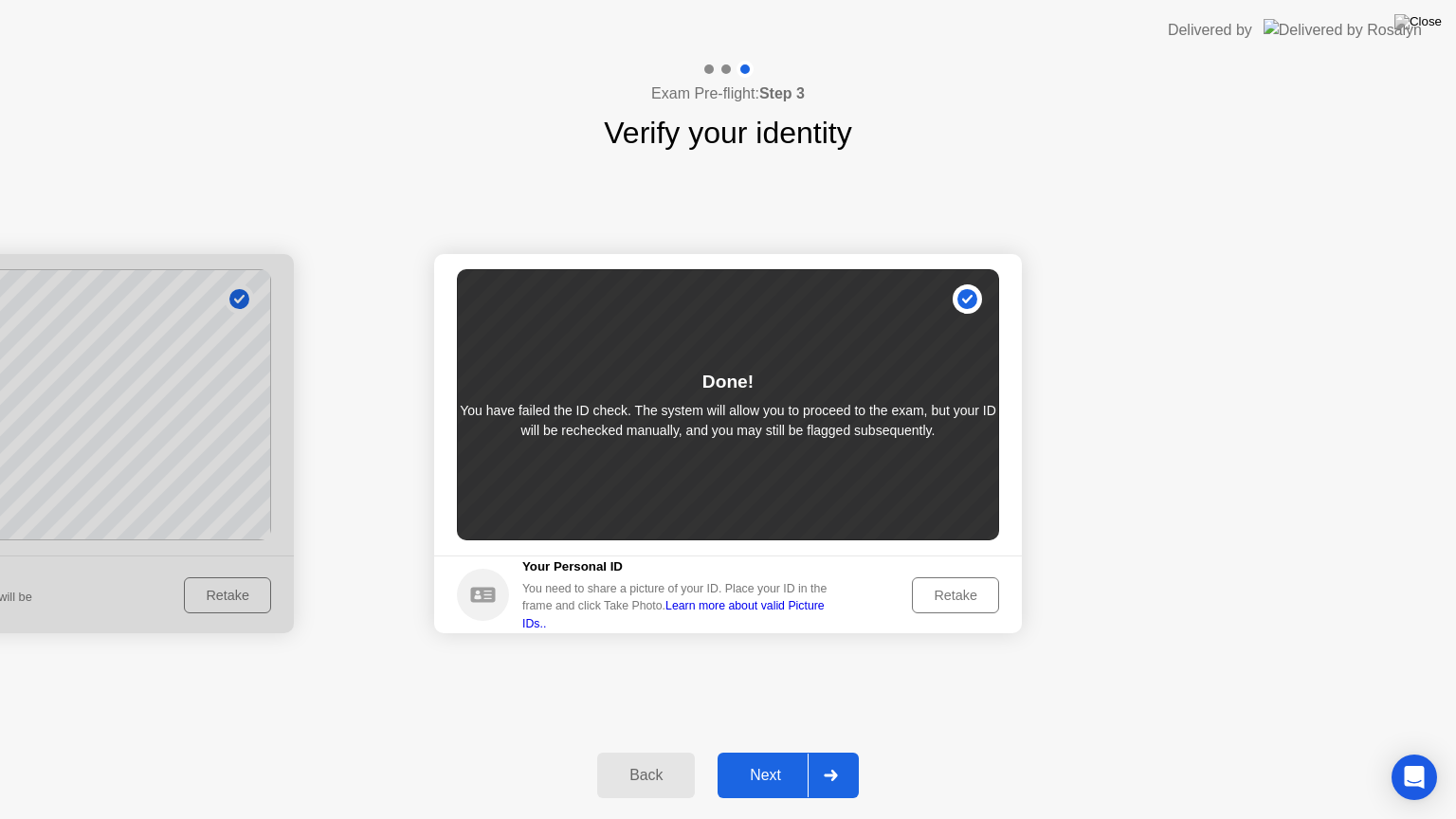
click at [129, 84] on div "Exam Pre-flight: Step 3 Verify your identity" at bounding box center [728, 108] width 1456 height 95
click at [662, 759] on div "Back" at bounding box center [646, 775] width 86 height 17
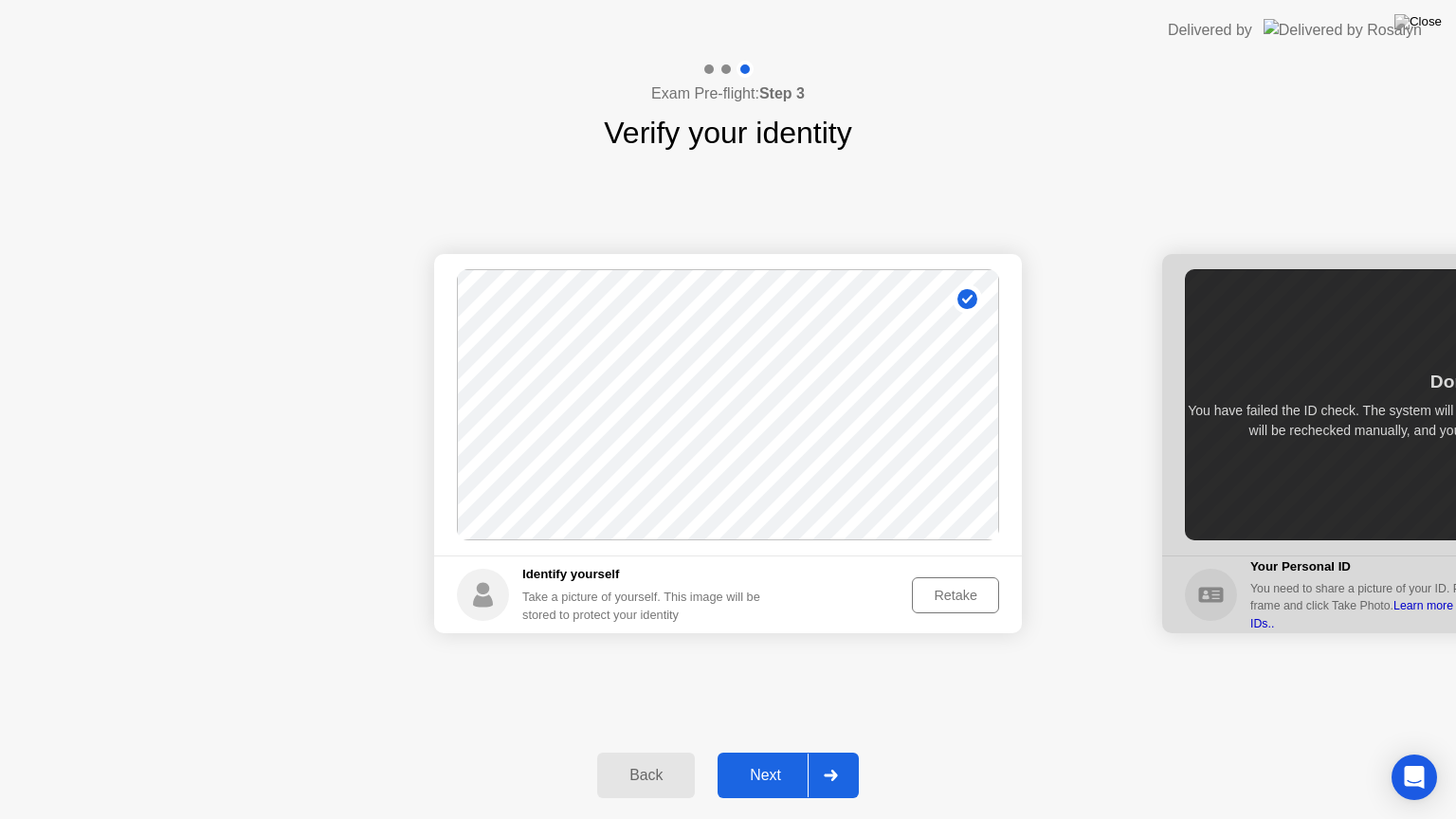
click at [661, 759] on div "Back" at bounding box center [646, 775] width 86 height 17
select select "**********"
select select "*******"
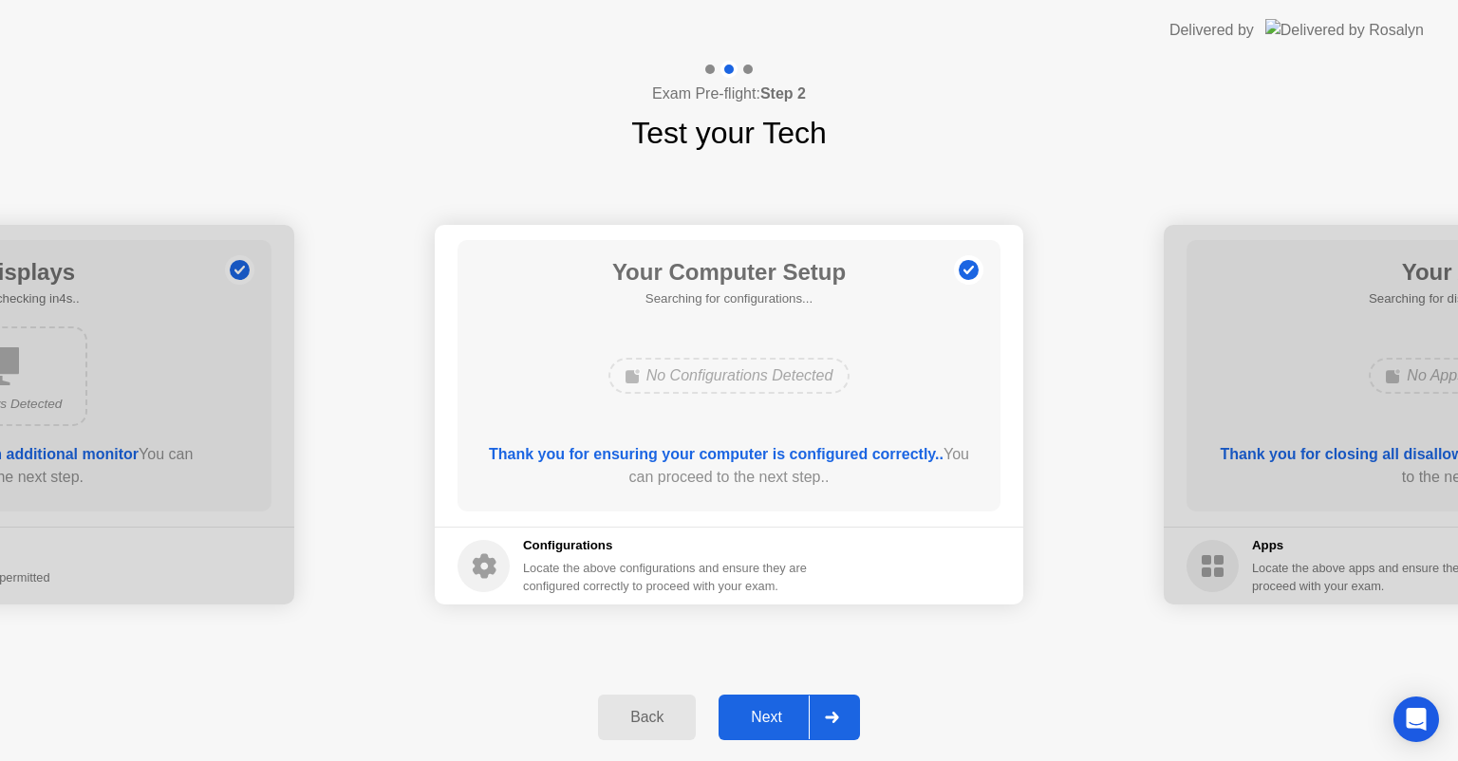
click at [652, 720] on div "Back" at bounding box center [647, 717] width 86 height 17
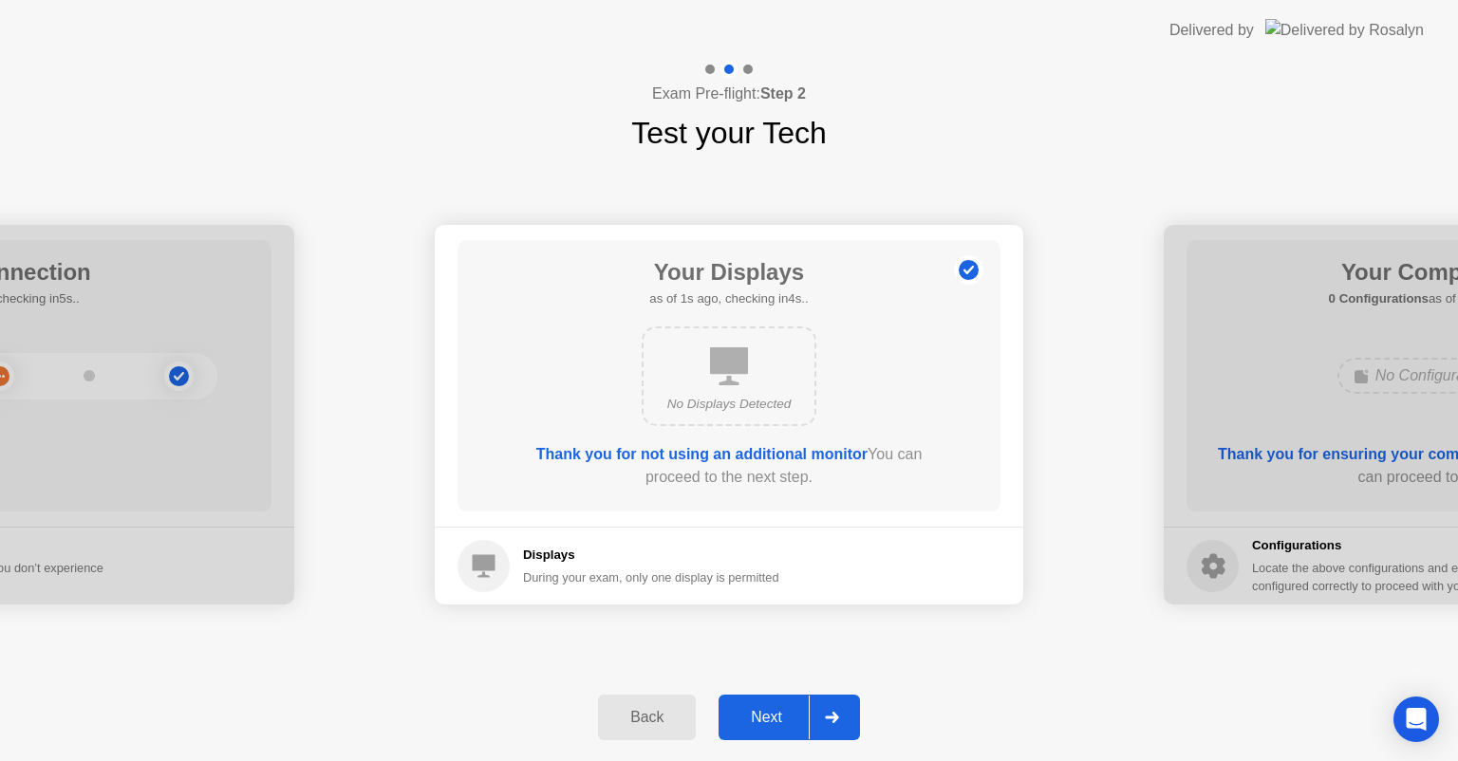
click at [645, 715] on div "Back" at bounding box center [647, 717] width 86 height 17
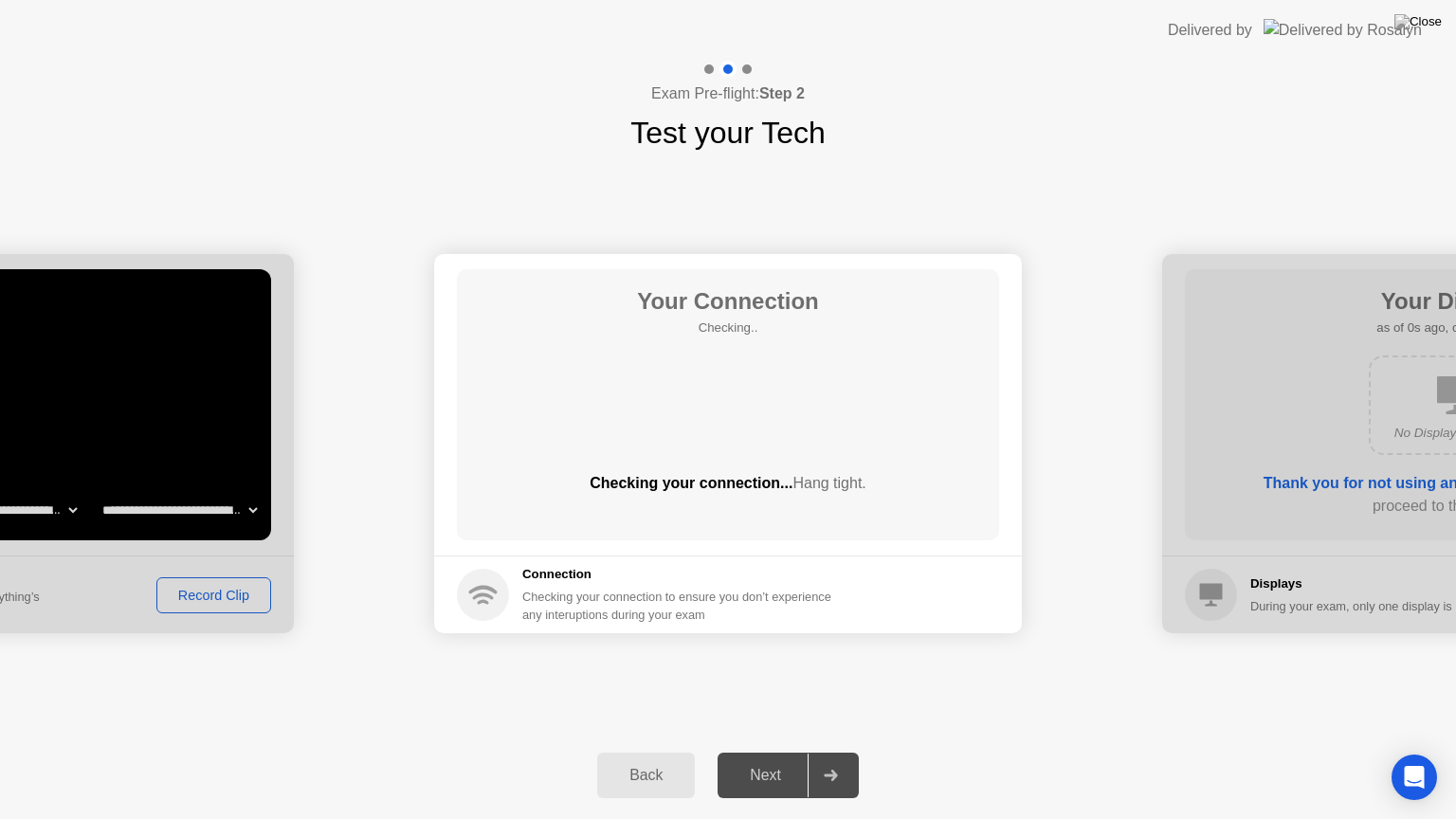
click at [644, 736] on div "Back Next" at bounding box center [728, 775] width 1456 height 87
click at [648, 759] on div "Back" at bounding box center [646, 775] width 86 height 17
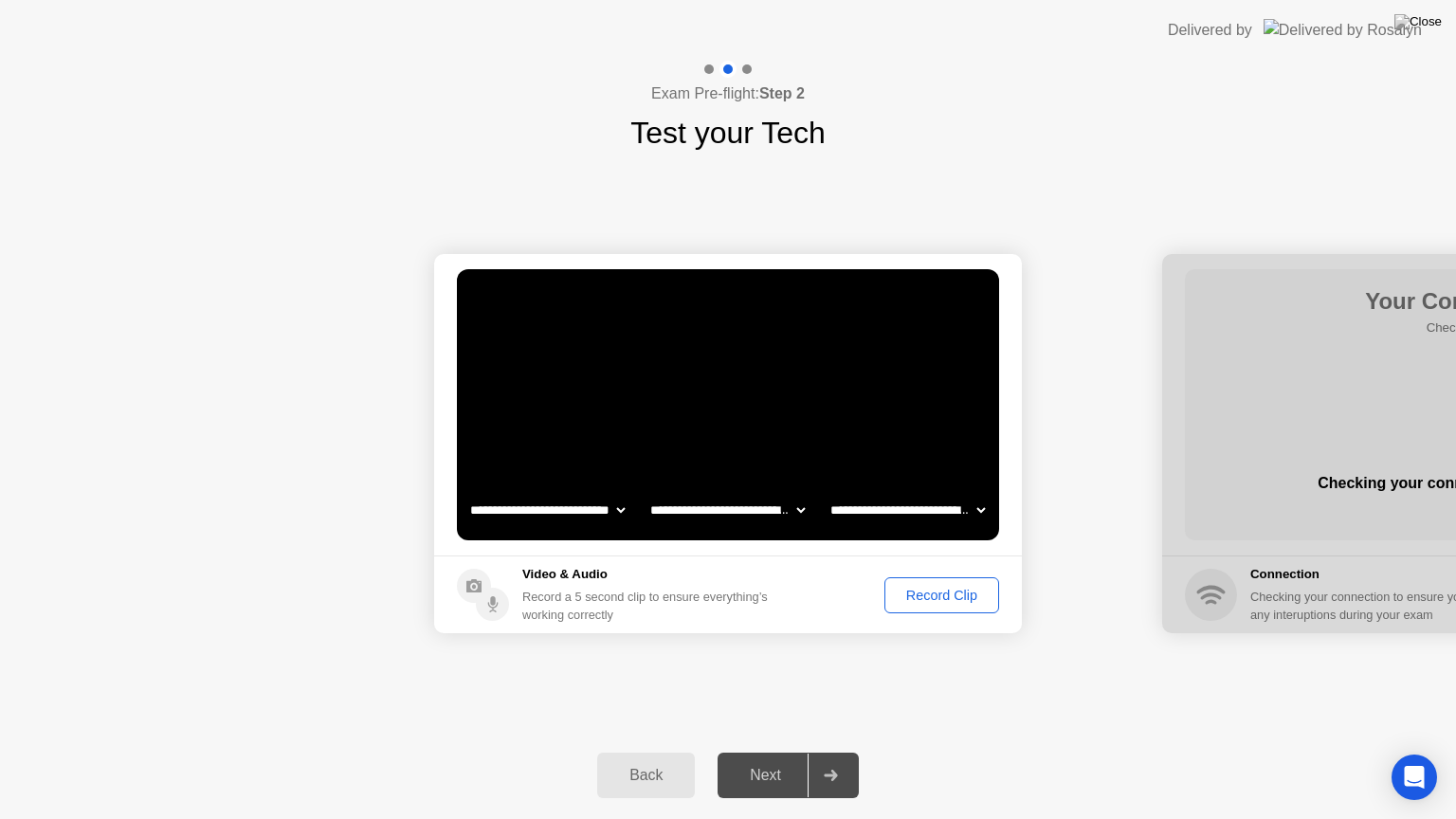
click at [648, 759] on div "Back" at bounding box center [646, 775] width 86 height 17
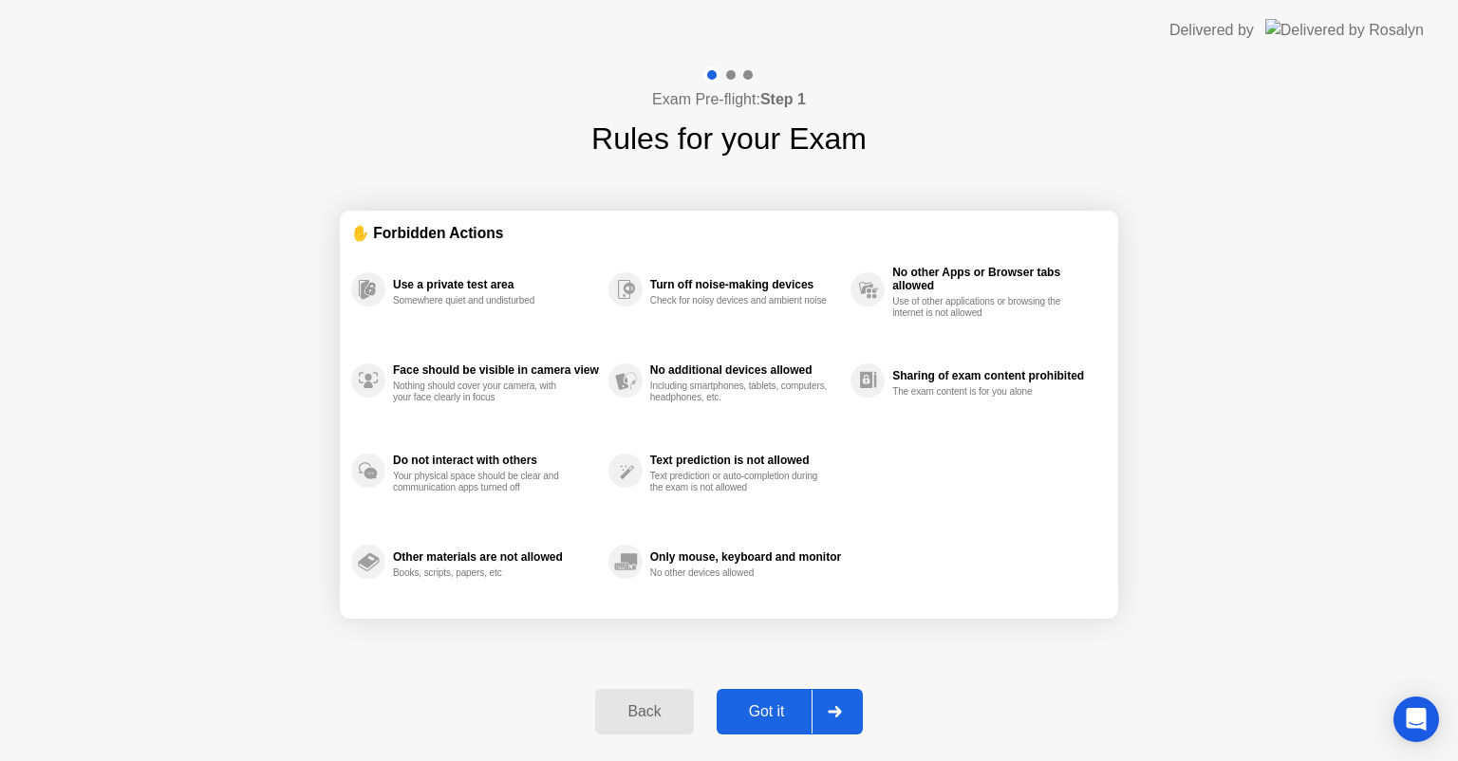
click at [646, 746] on div "Back Got it" at bounding box center [729, 711] width 290 height 87
click at [657, 716] on div "Back" at bounding box center [644, 711] width 86 height 17
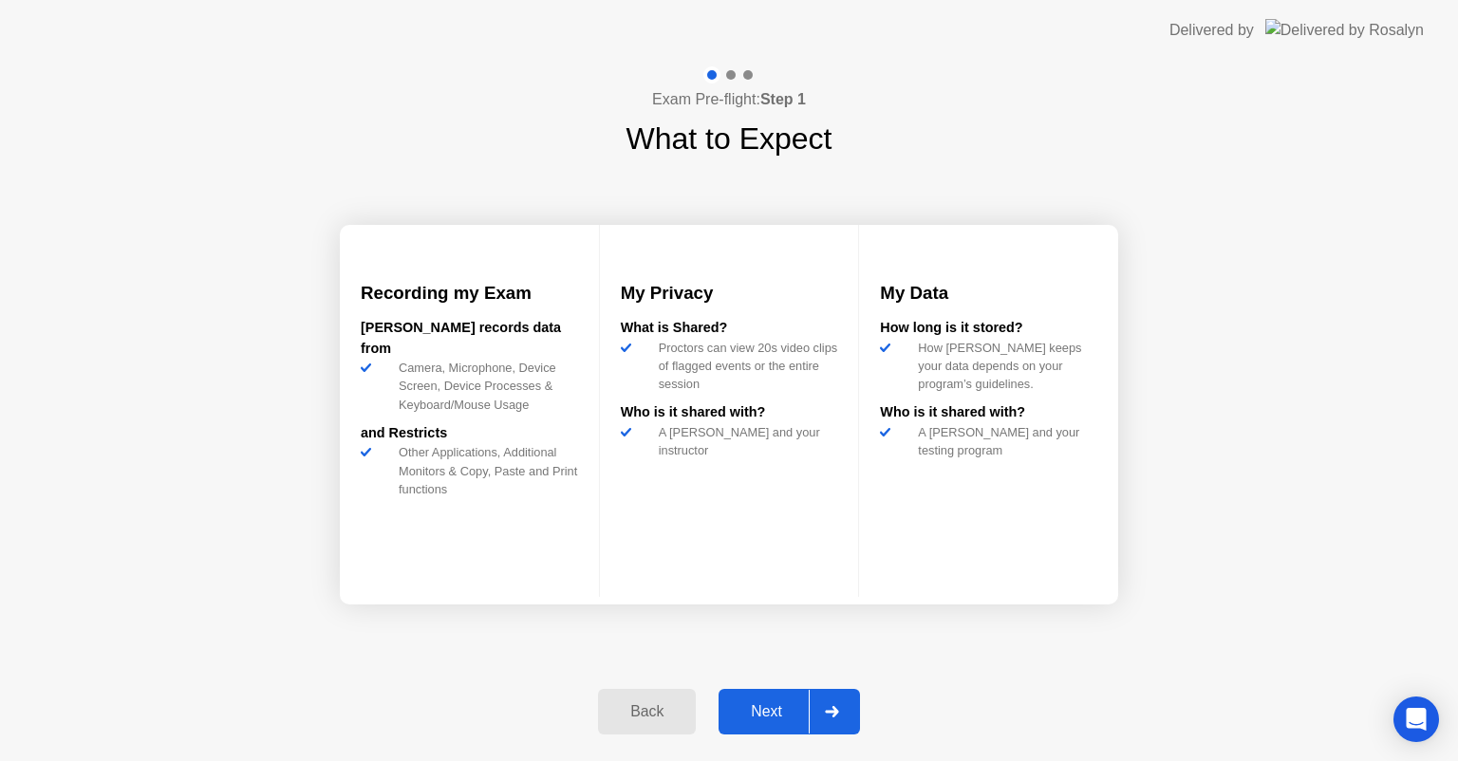
click at [653, 712] on div "Back" at bounding box center [647, 711] width 86 height 17
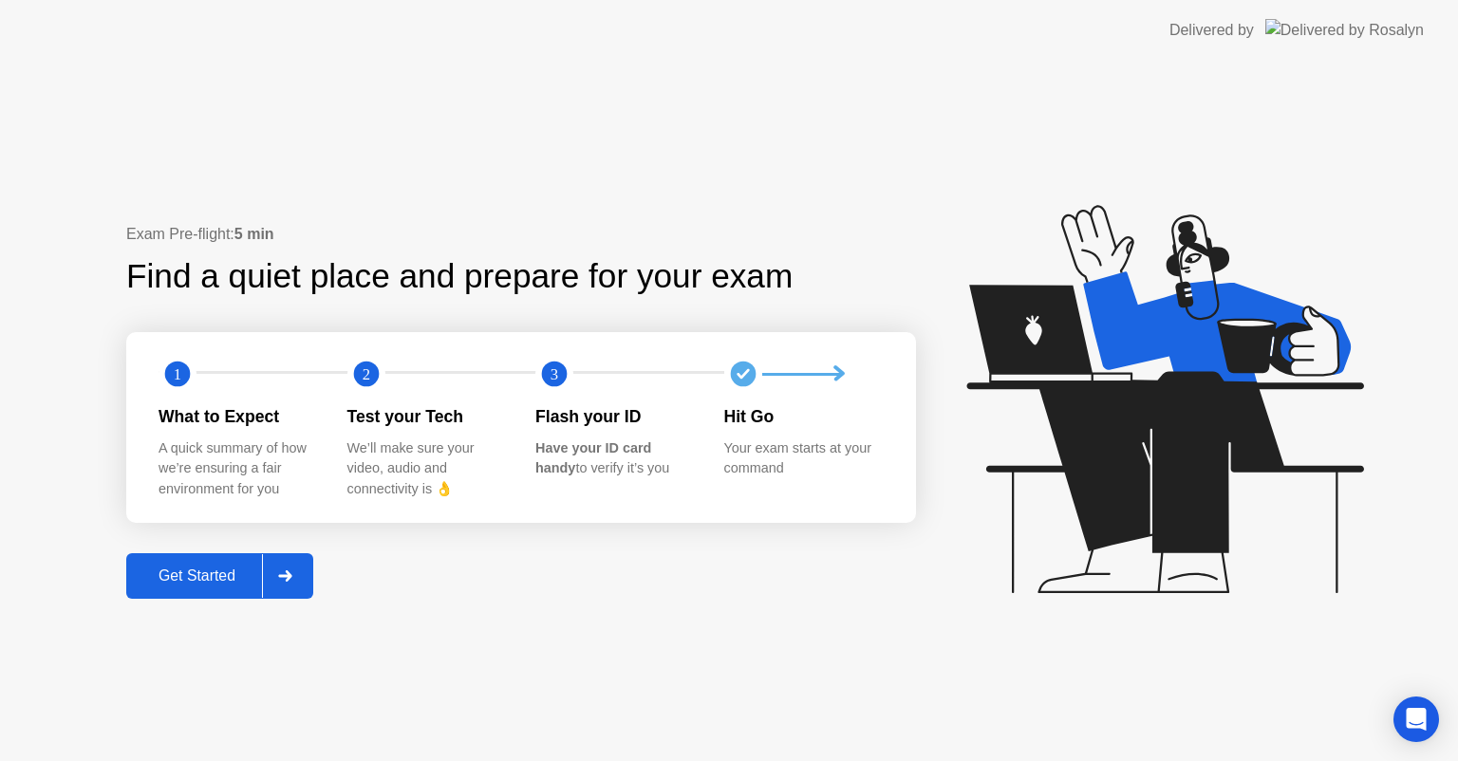
click at [558, 374] on text "3" at bounding box center [555, 374] width 8 height 18
click at [582, 415] on div "Flash your ID" at bounding box center [614, 416] width 159 height 25
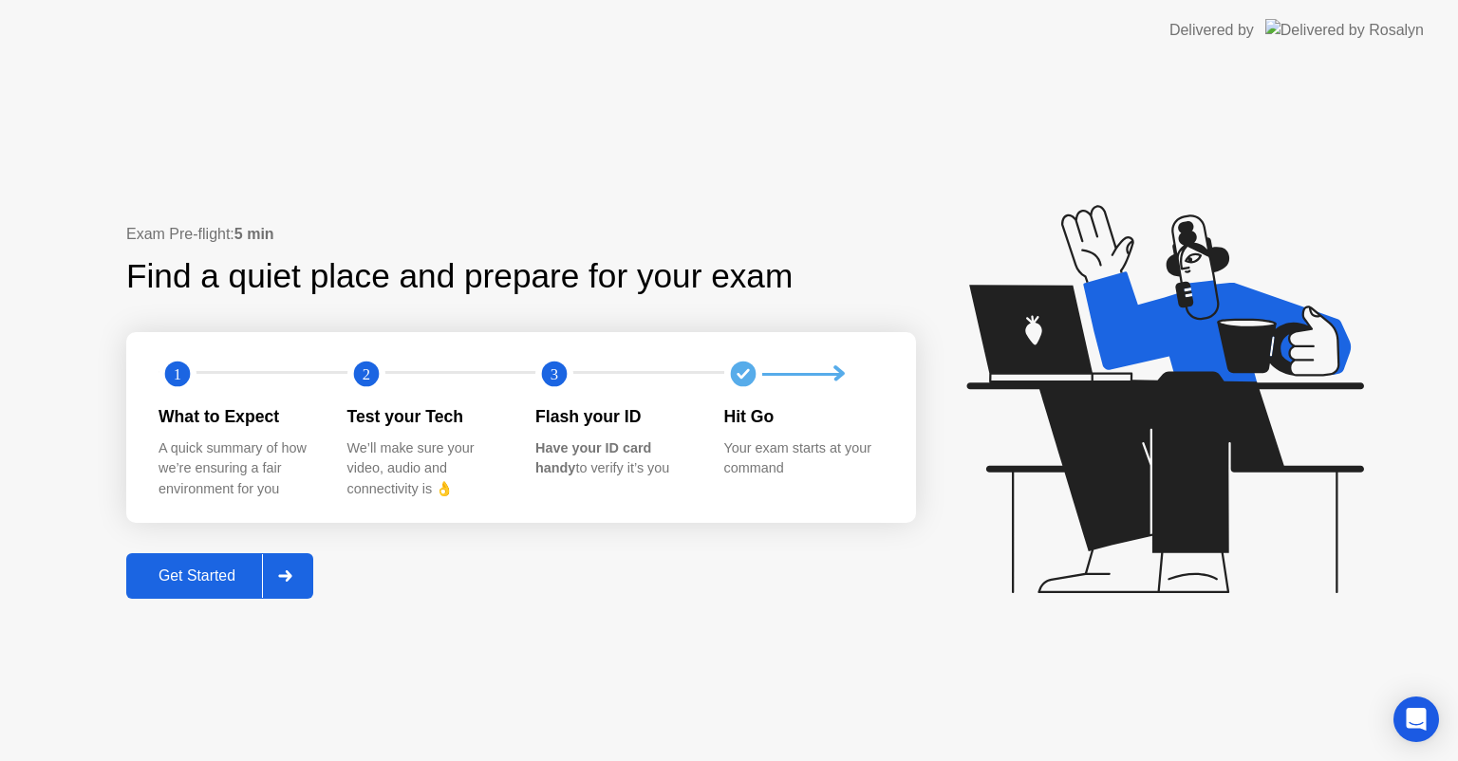
click at [582, 415] on div "Flash your ID" at bounding box center [614, 416] width 159 height 25
click at [551, 374] on text "3" at bounding box center [555, 374] width 8 height 18
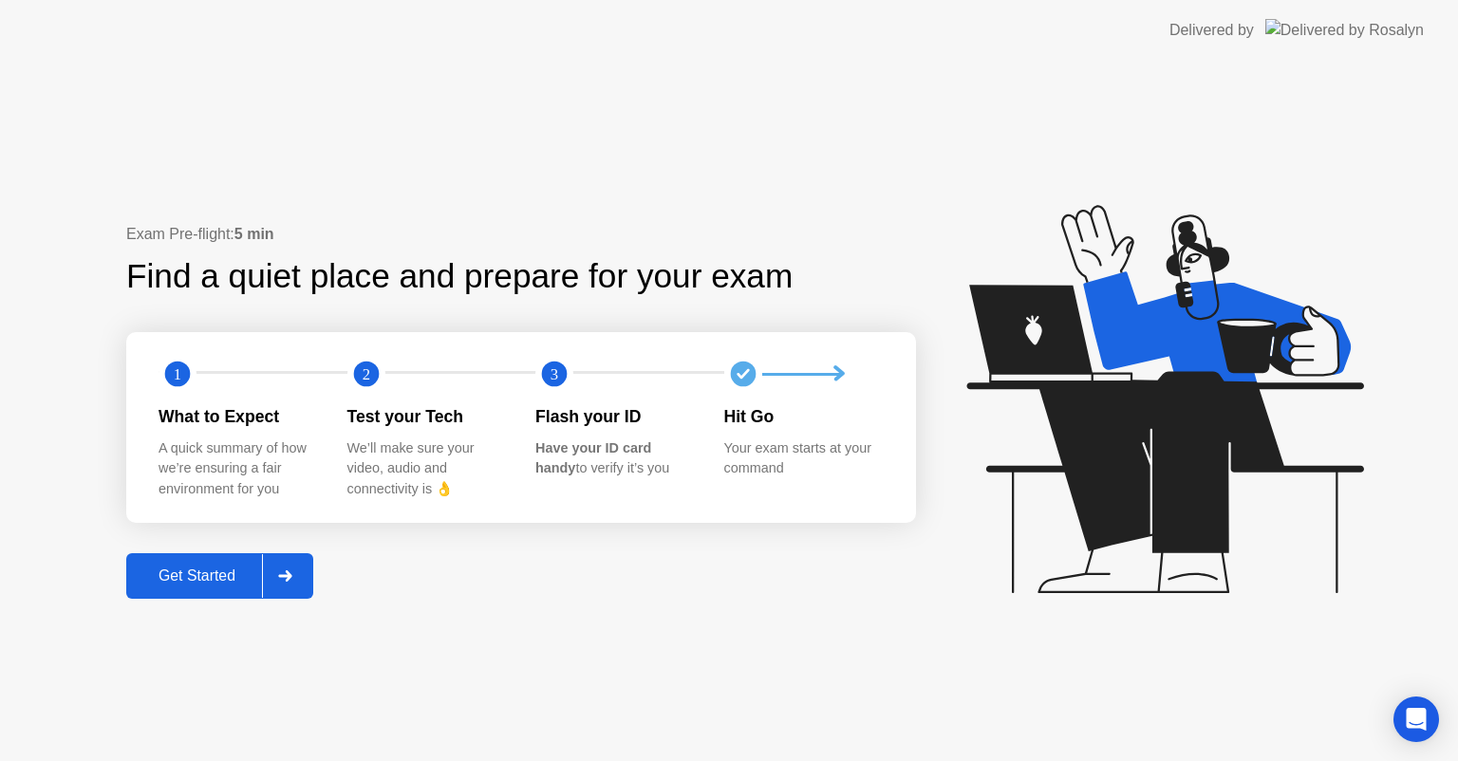
click at [551, 374] on text "3" at bounding box center [555, 374] width 8 height 18
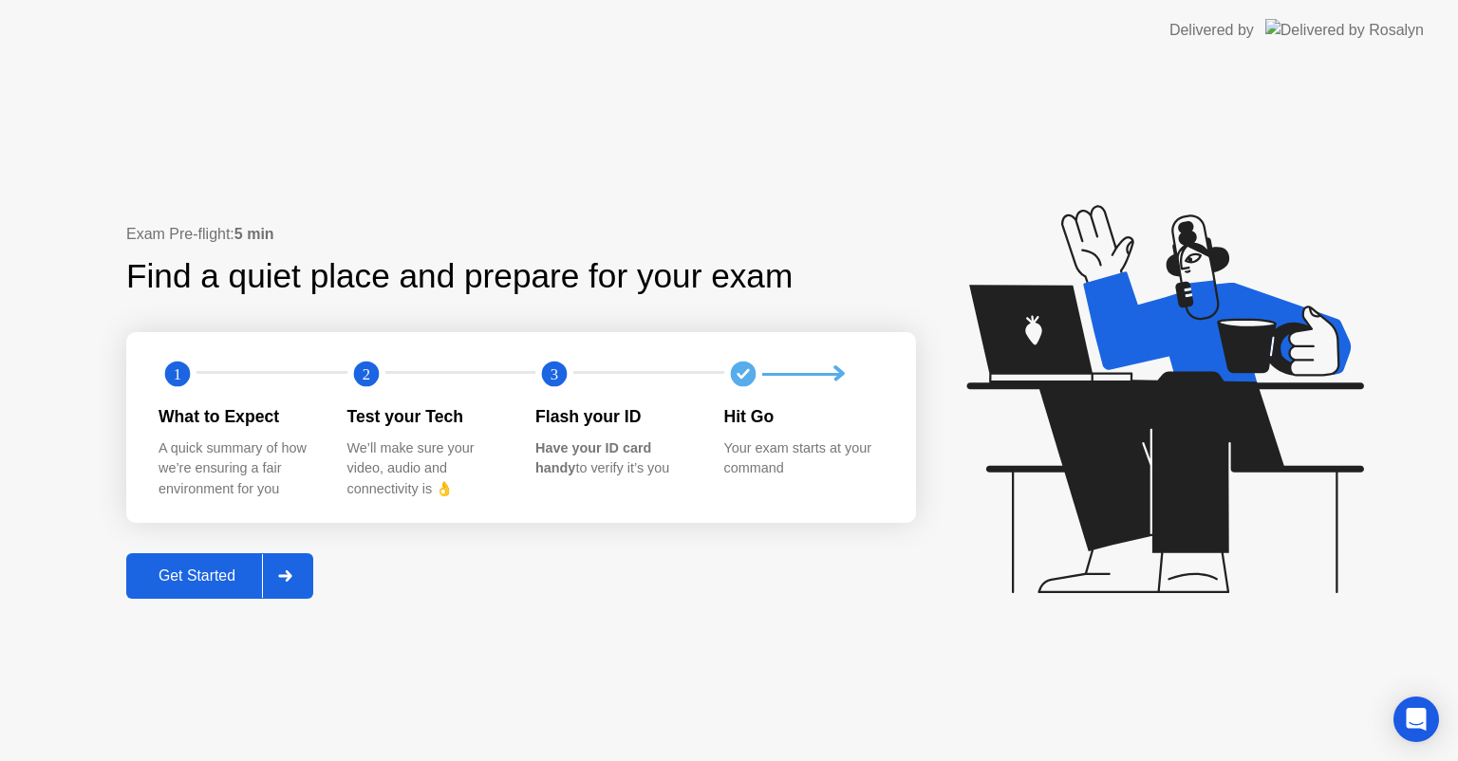
click at [551, 374] on text "3" at bounding box center [555, 374] width 8 height 18
click at [554, 370] on text "3" at bounding box center [555, 374] width 8 height 18
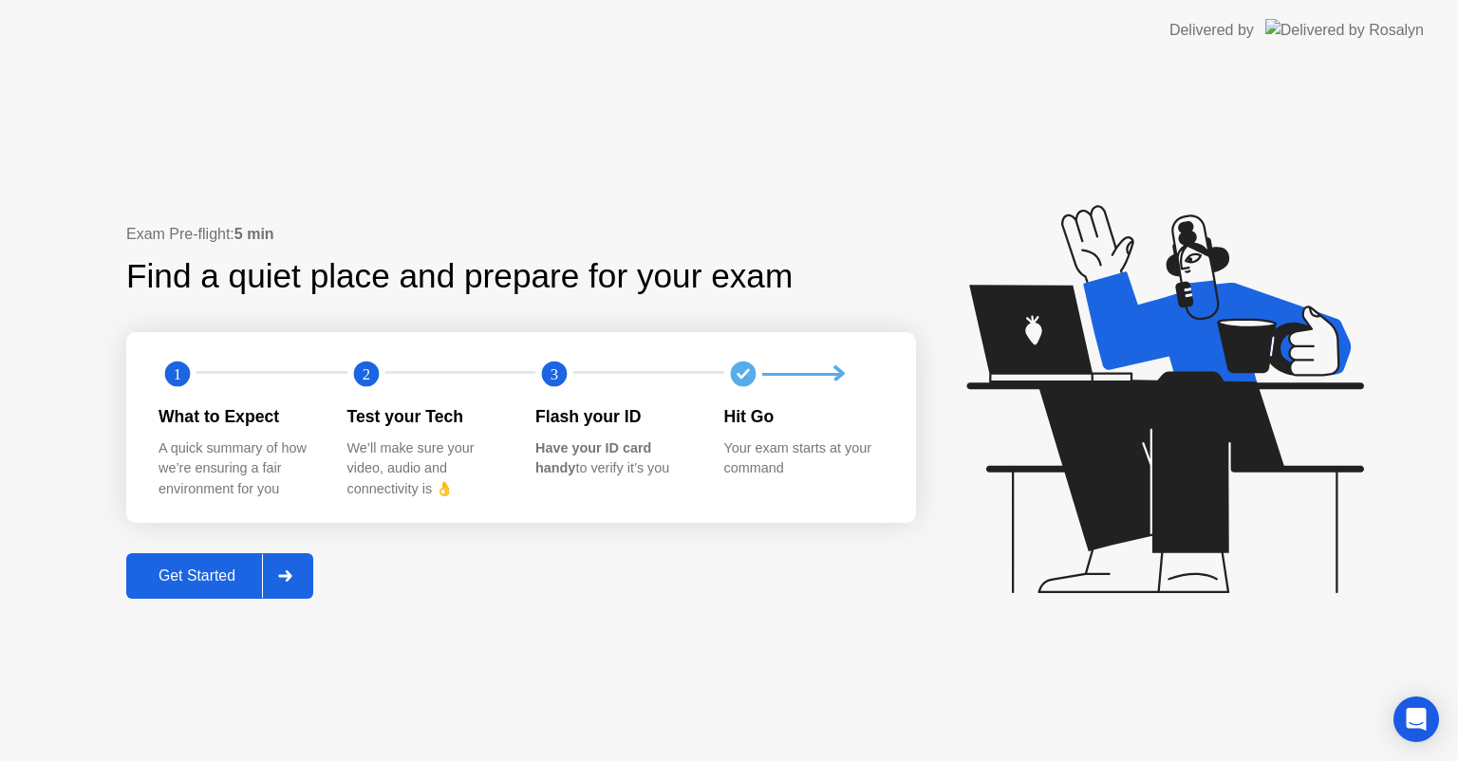
click at [554, 370] on text "3" at bounding box center [555, 374] width 8 height 18
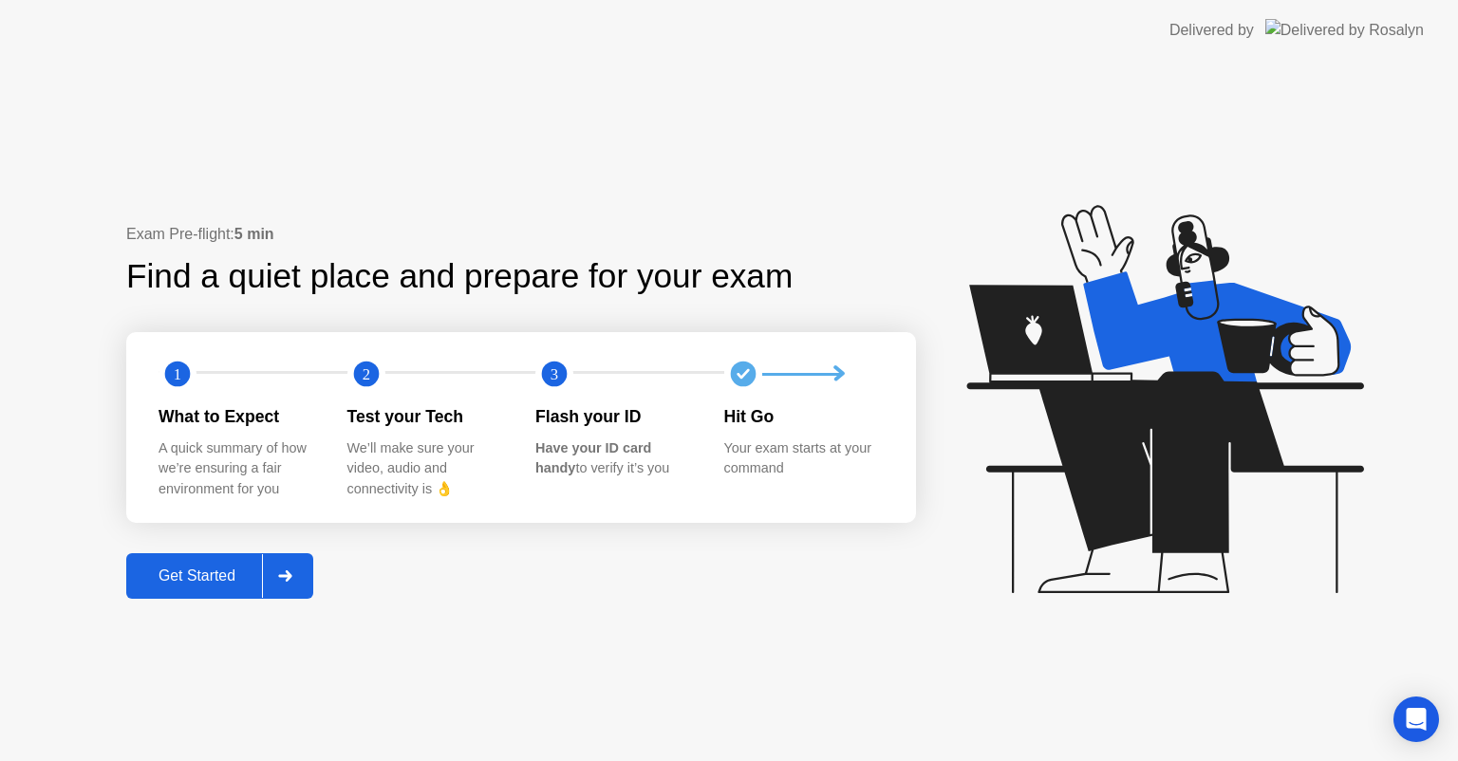
click at [554, 370] on text "3" at bounding box center [555, 374] width 8 height 18
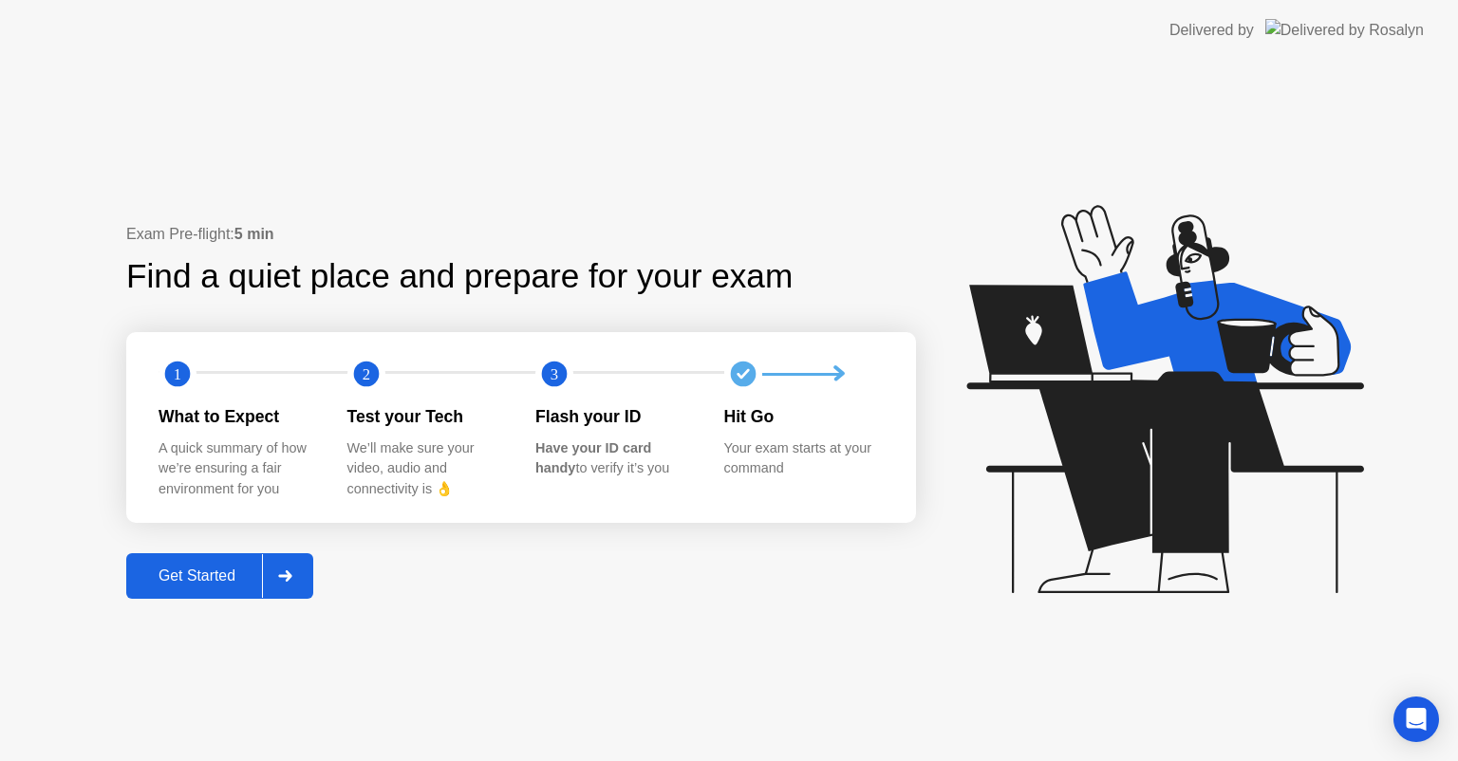
click at [554, 370] on text "3" at bounding box center [555, 374] width 8 height 18
click at [570, 418] on div "Flash your ID" at bounding box center [614, 416] width 159 height 25
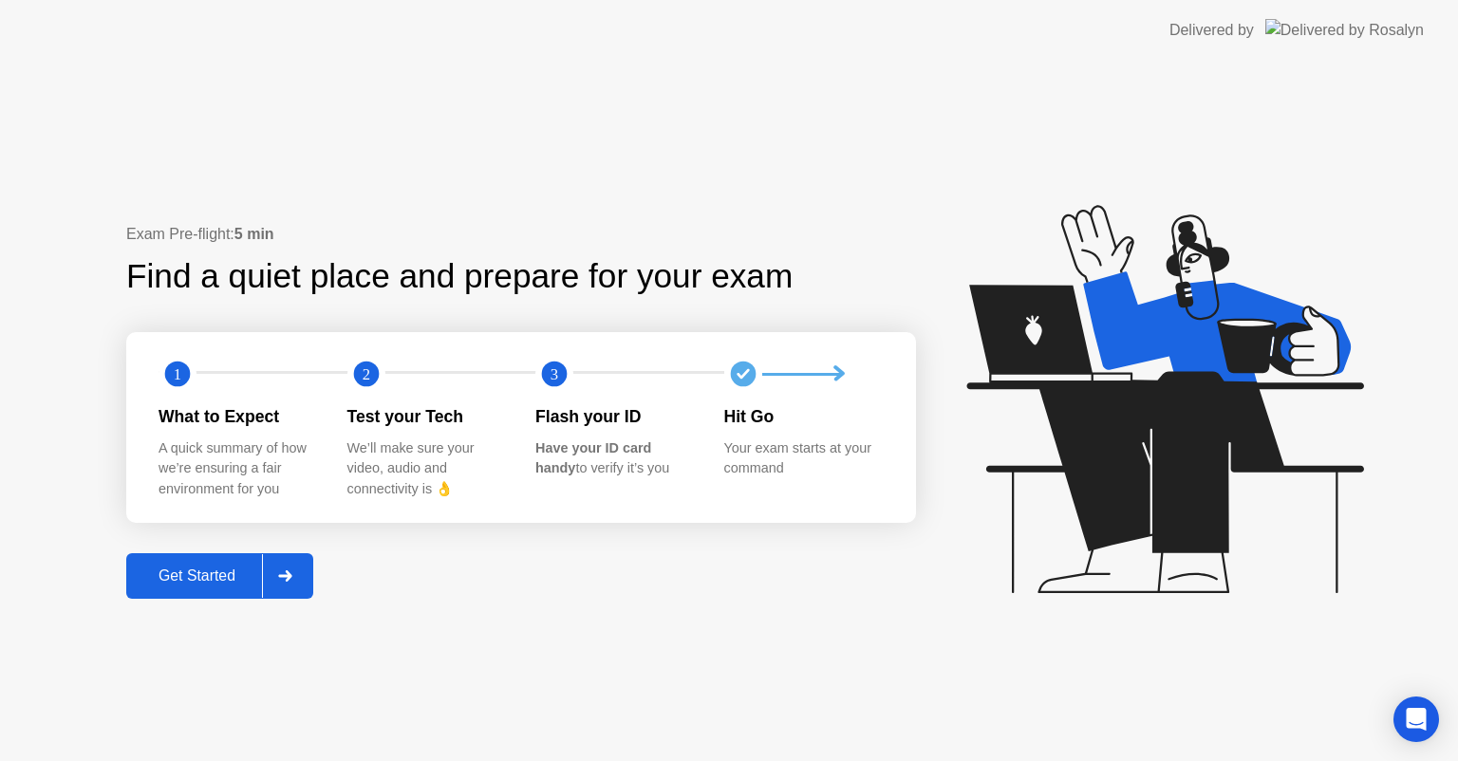
click at [570, 418] on div "Flash your ID" at bounding box center [614, 416] width 159 height 25
click at [570, 419] on div "Flash your ID" at bounding box center [614, 416] width 159 height 25
click at [572, 419] on div "Flash your ID" at bounding box center [614, 416] width 159 height 25
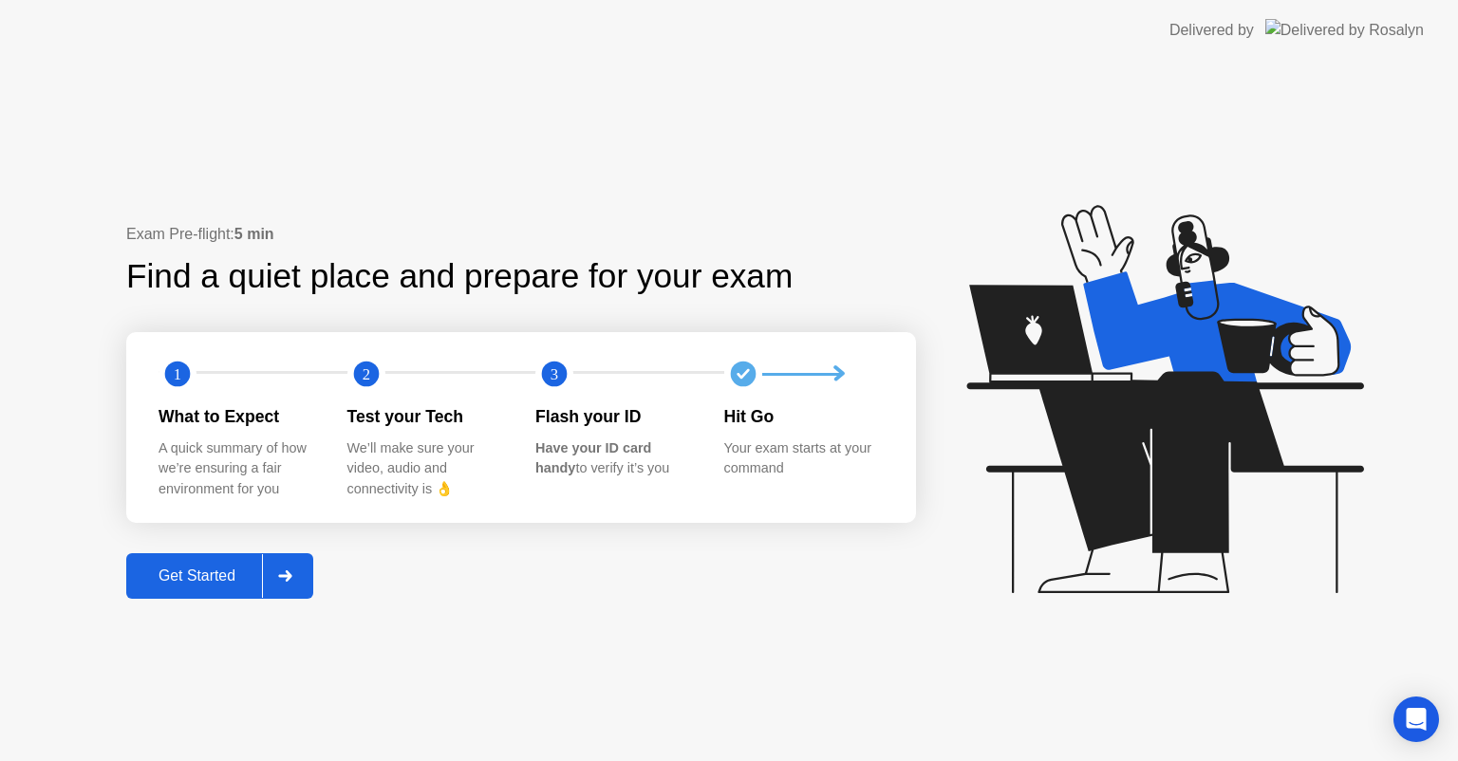
click at [572, 419] on div "Flash your ID" at bounding box center [614, 416] width 159 height 25
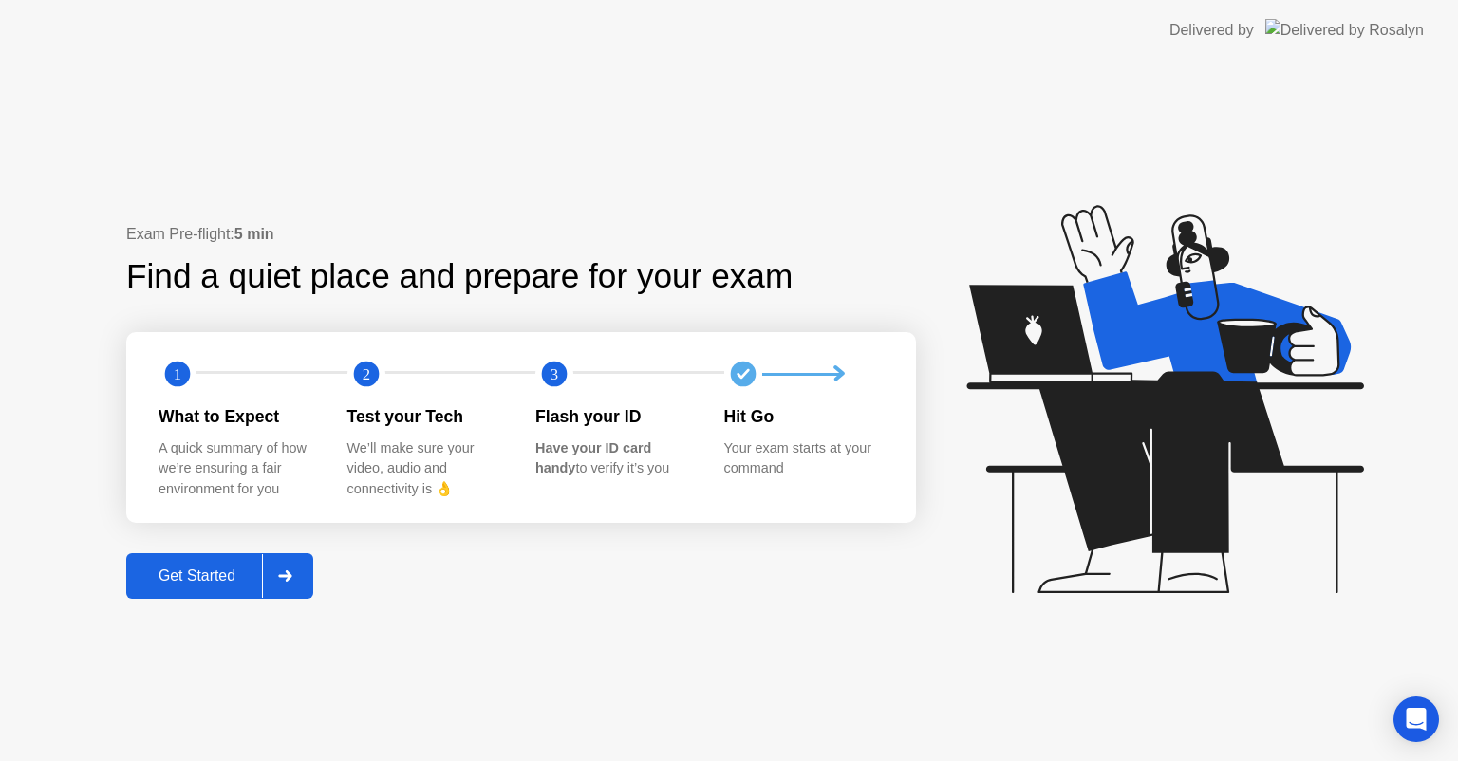
click at [572, 419] on div "Flash your ID" at bounding box center [614, 416] width 159 height 25
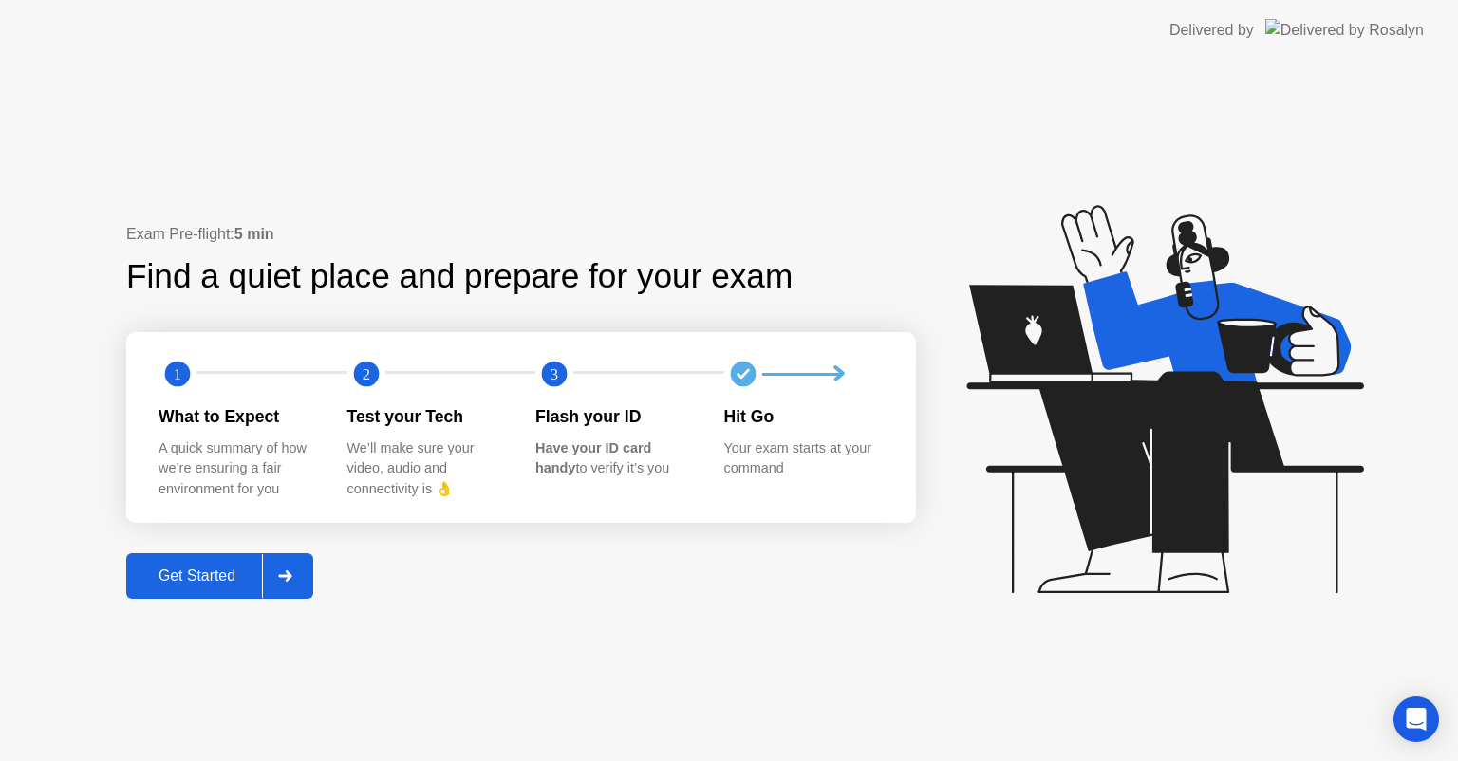
click at [572, 419] on div "Flash your ID" at bounding box center [614, 416] width 159 height 25
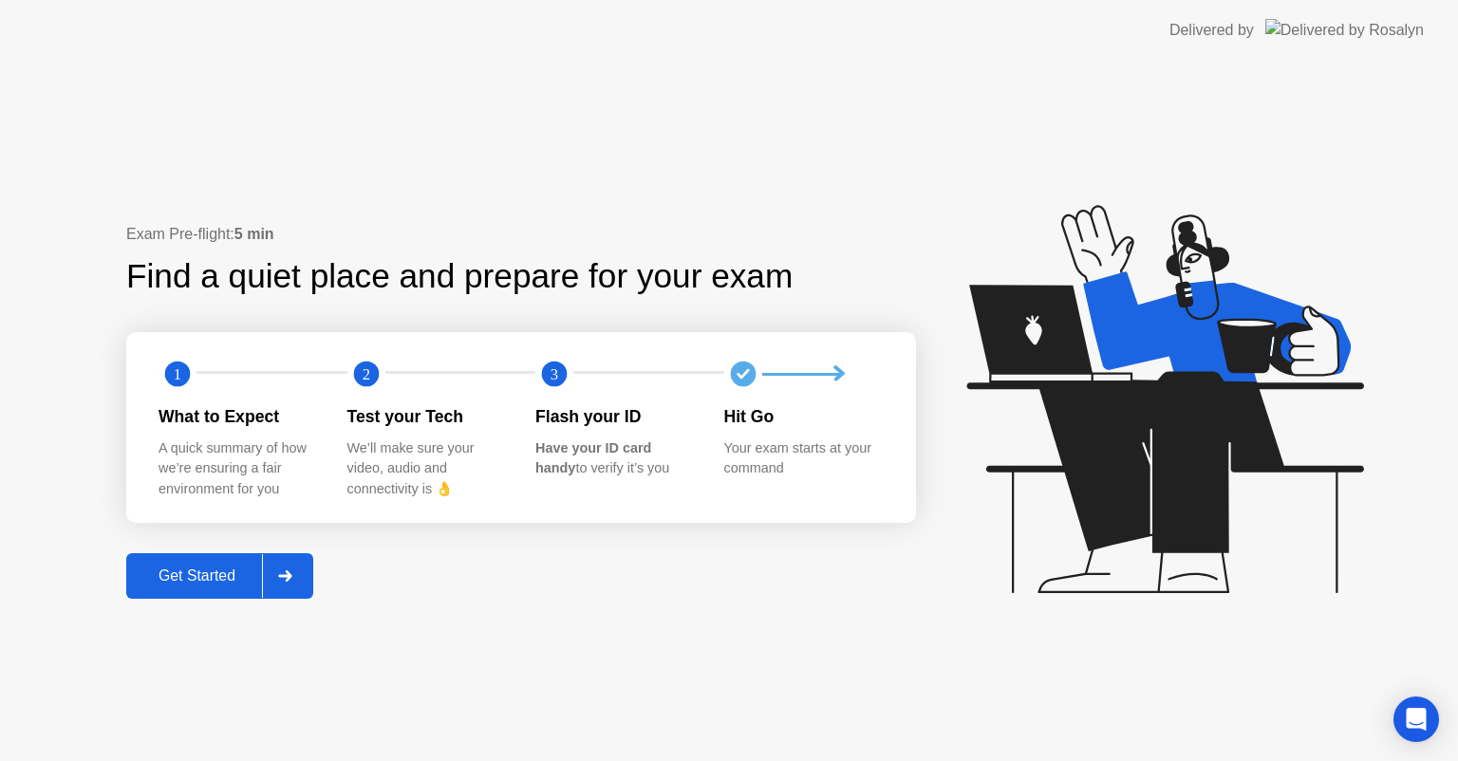
click at [572, 419] on div "Flash your ID" at bounding box center [614, 416] width 159 height 25
click at [566, 418] on div "Flash your ID" at bounding box center [614, 416] width 159 height 25
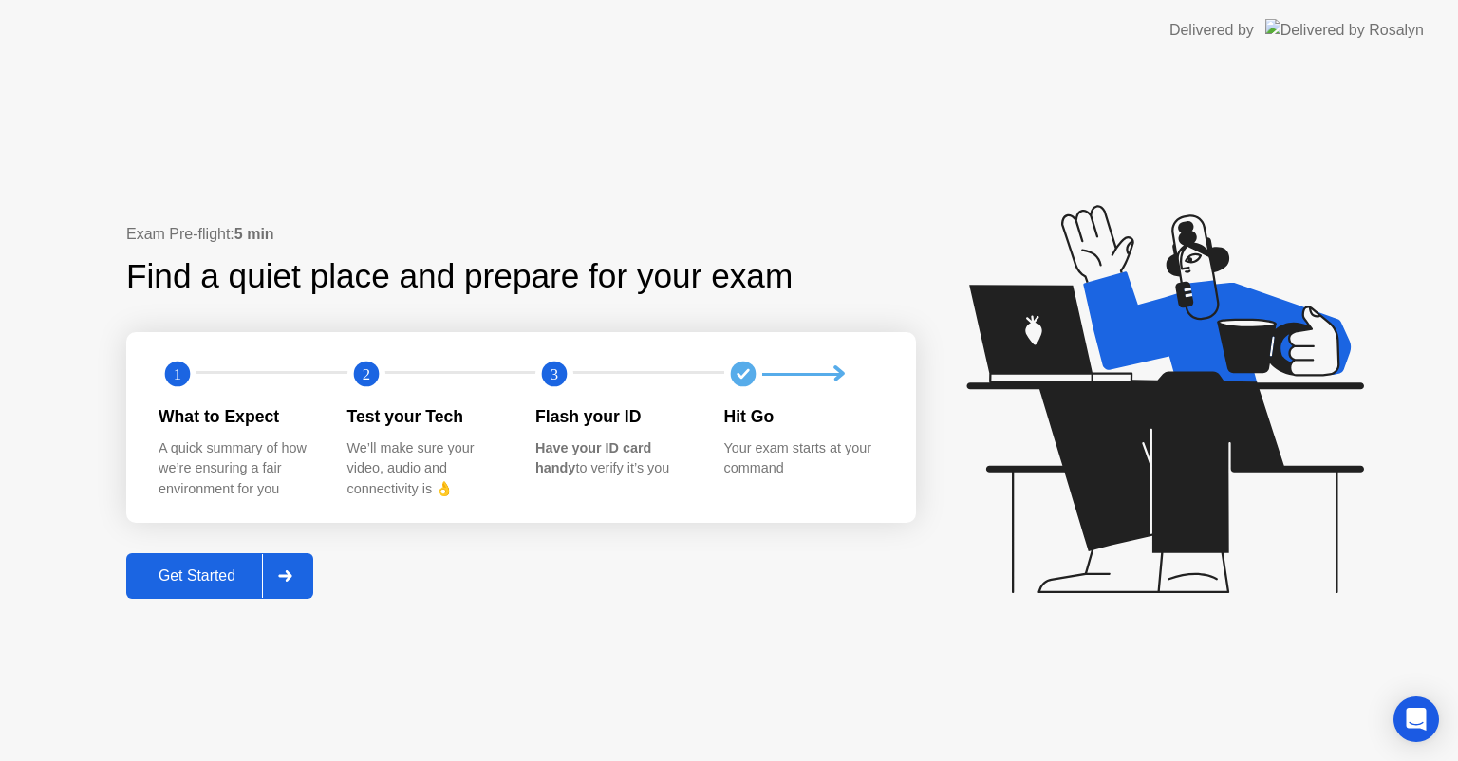
click at [566, 418] on div "Flash your ID" at bounding box center [614, 416] width 159 height 25
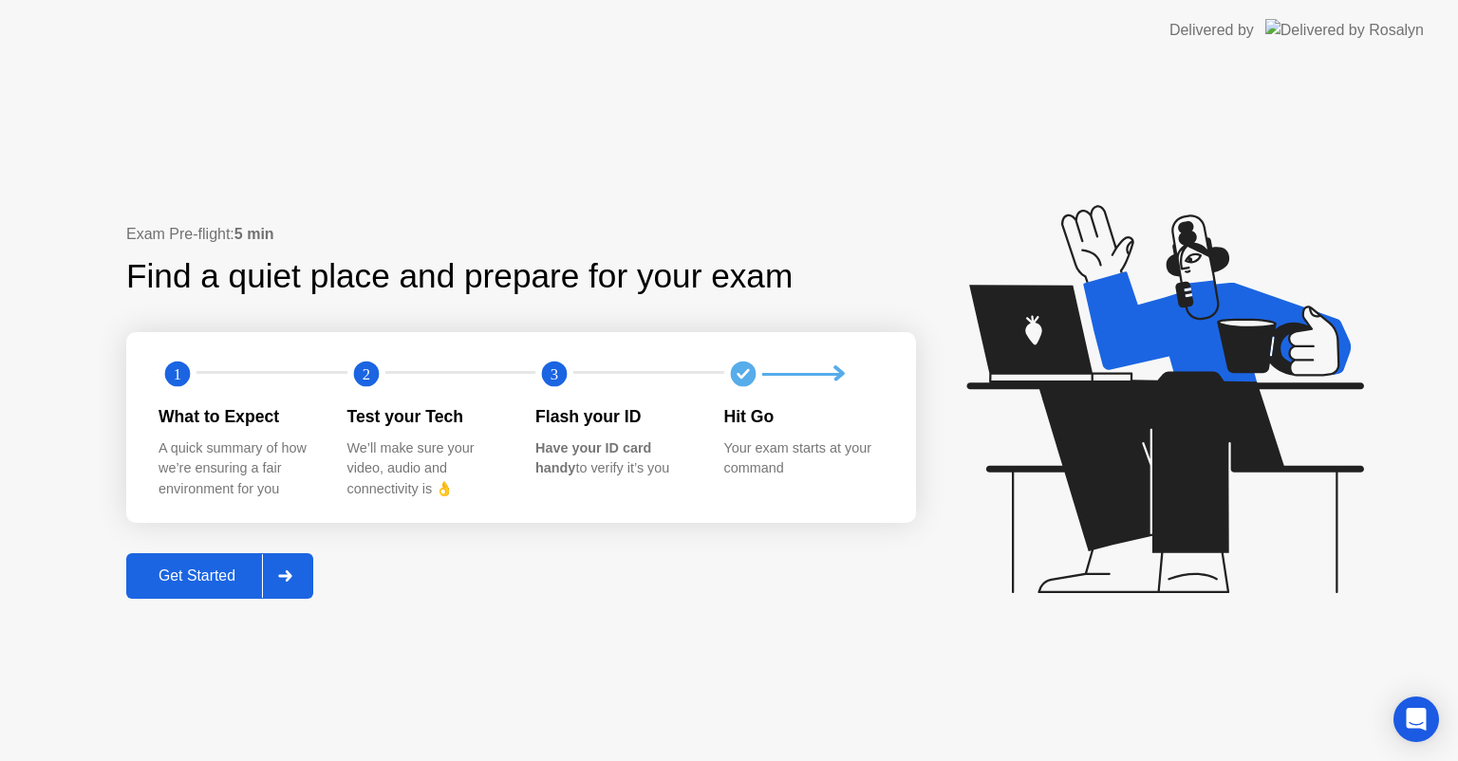
click at [566, 418] on div "Flash your ID" at bounding box center [614, 416] width 159 height 25
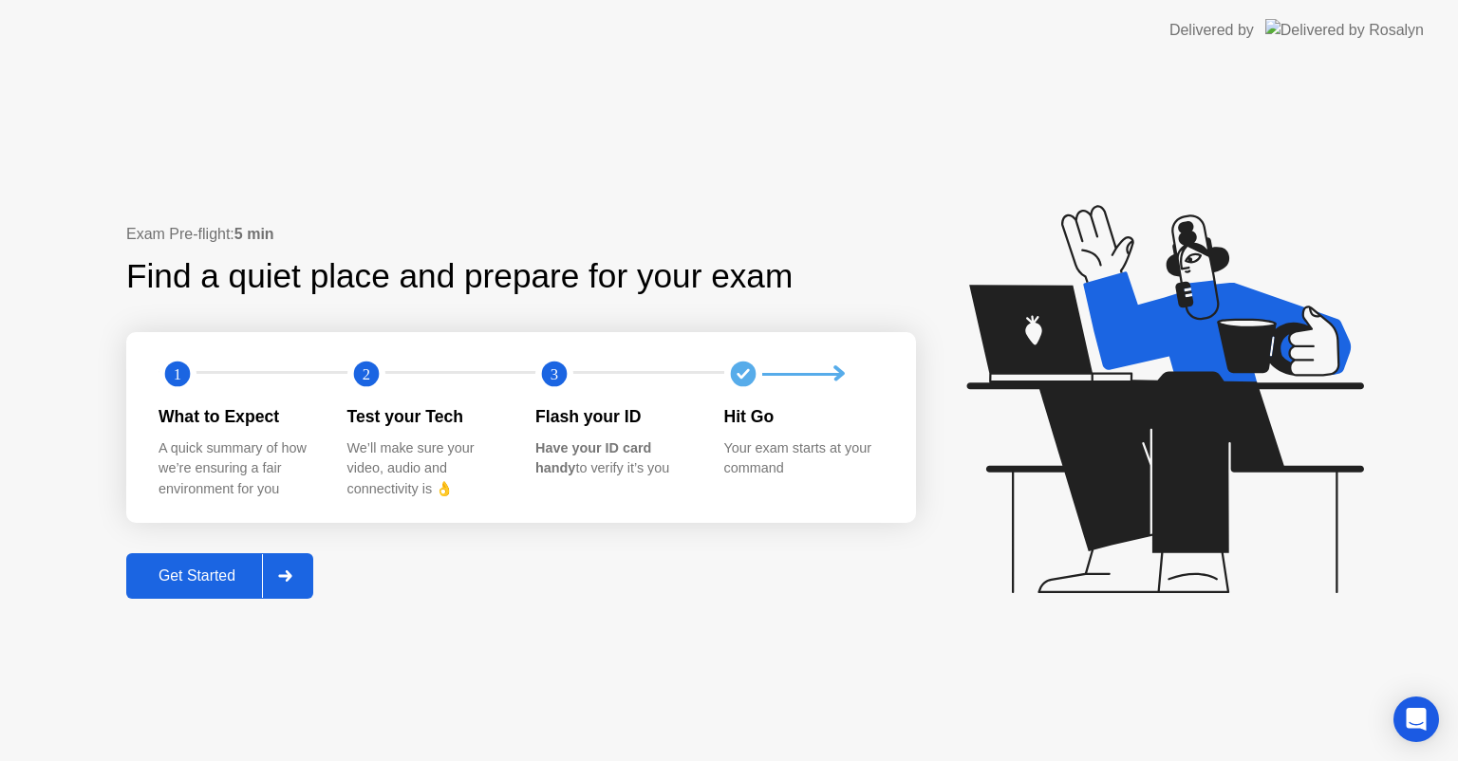
click at [566, 418] on div "Flash your ID" at bounding box center [614, 416] width 159 height 25
click at [561, 421] on div "Flash your ID" at bounding box center [614, 416] width 159 height 25
click at [557, 370] on text "3" at bounding box center [555, 374] width 8 height 18
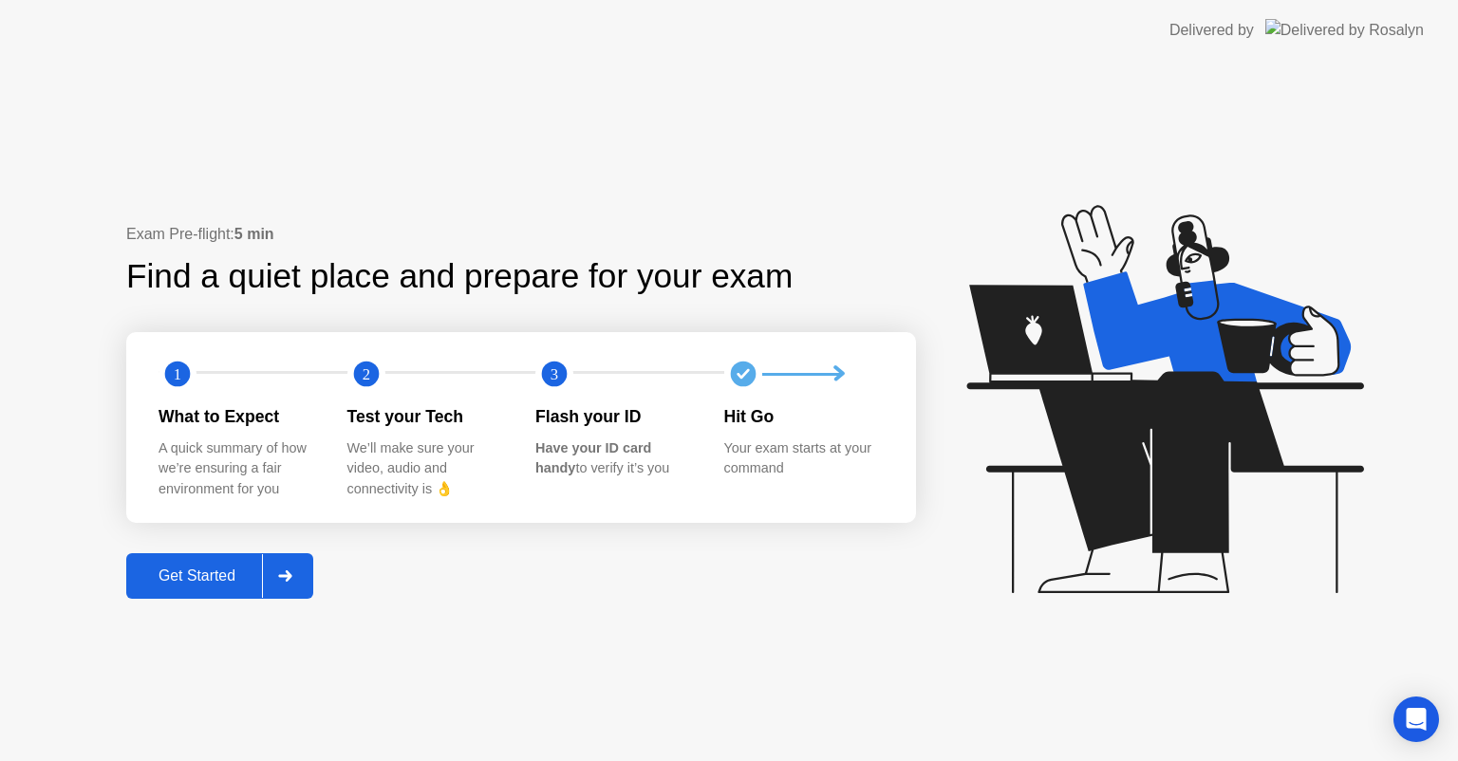
click at [557, 370] on text "3" at bounding box center [555, 374] width 8 height 18
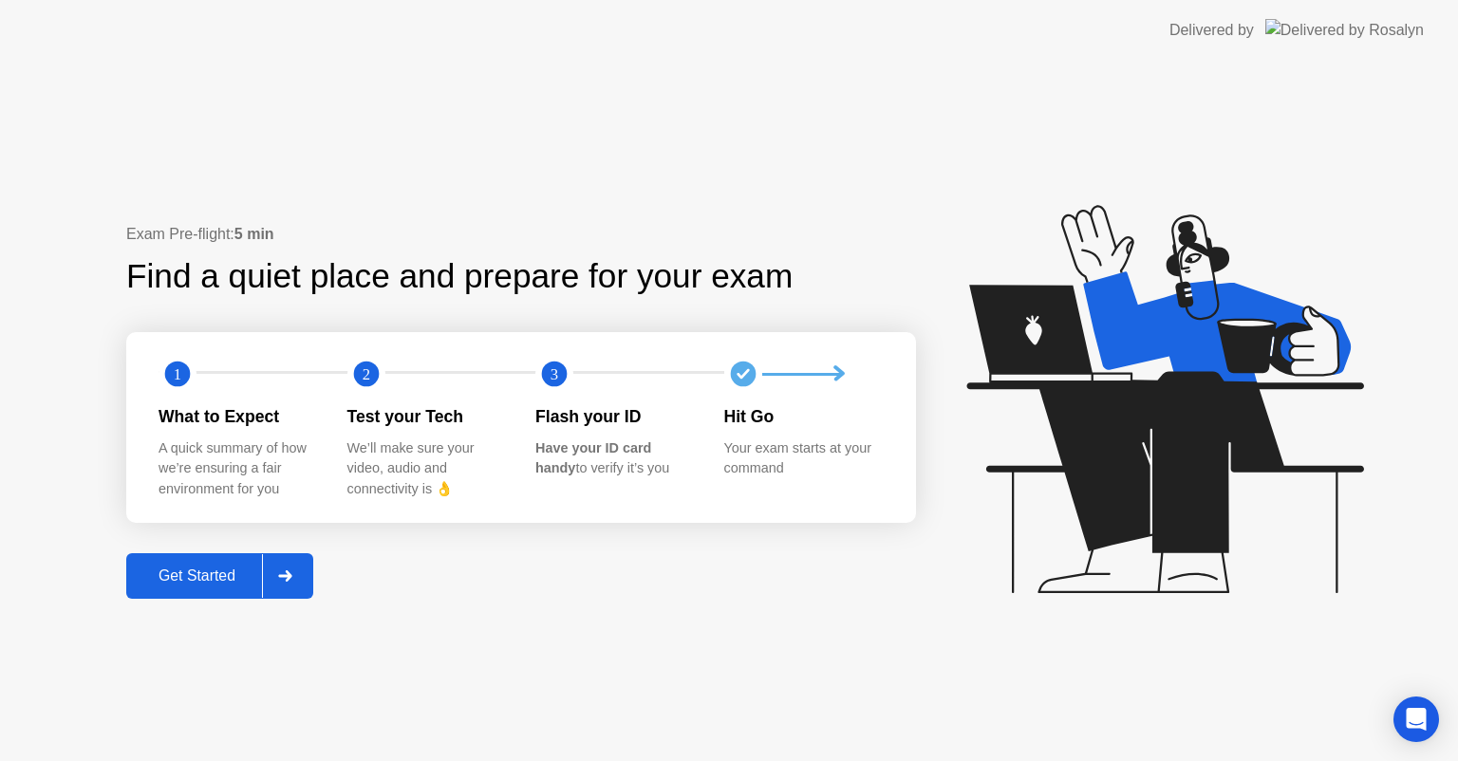
click at [557, 370] on text "3" at bounding box center [555, 374] width 8 height 18
click at [556, 376] on text "3" at bounding box center [555, 374] width 8 height 18
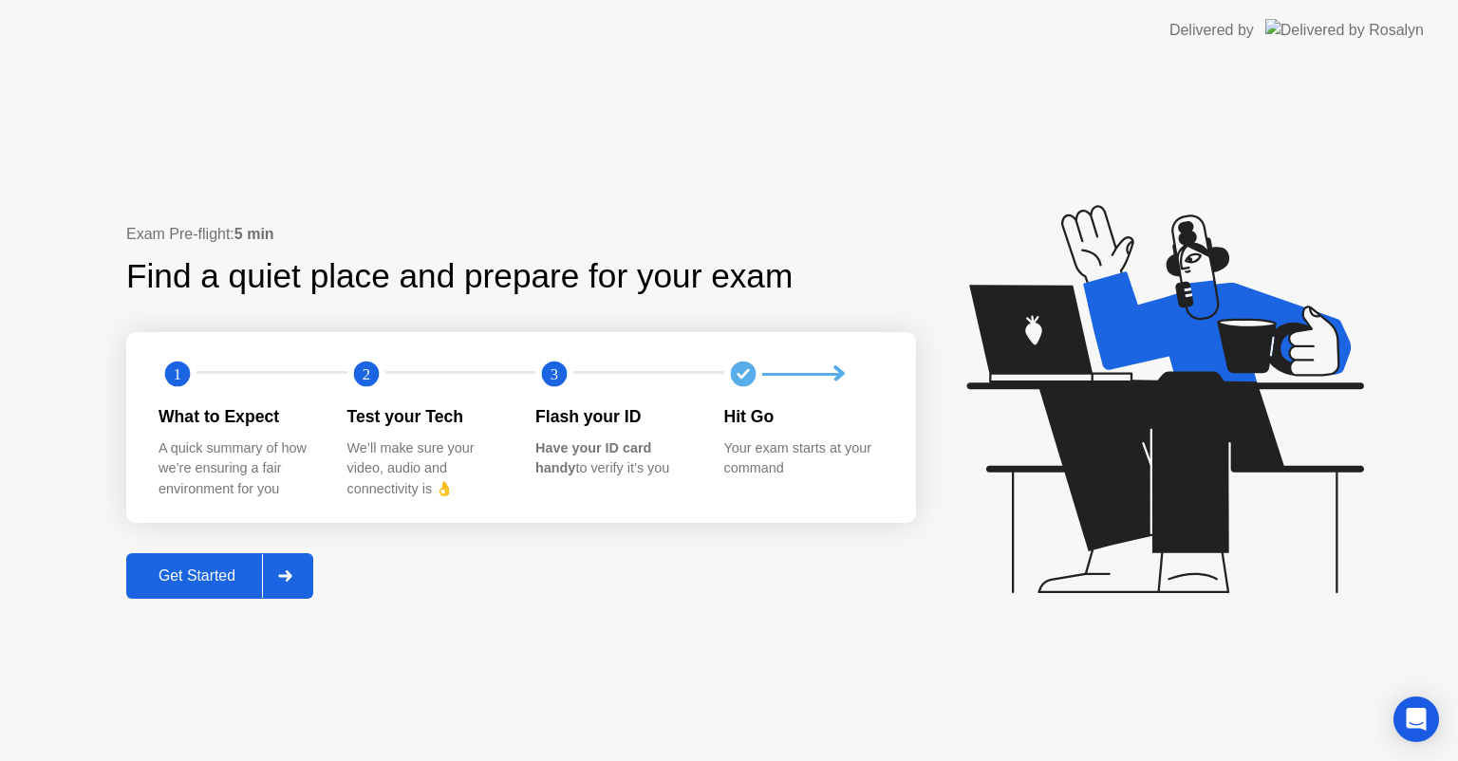
click at [556, 376] on text "3" at bounding box center [555, 374] width 8 height 18
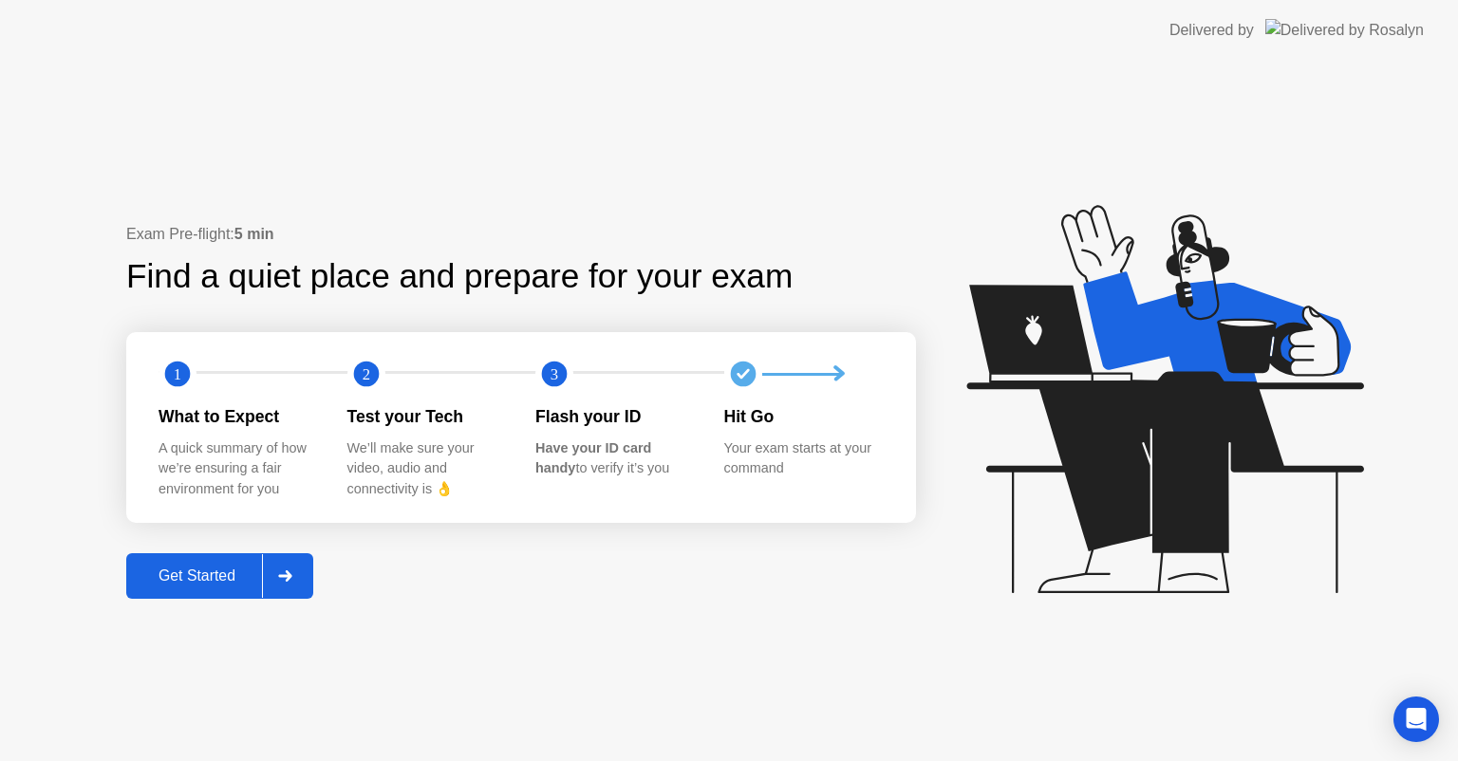
click at [556, 376] on text "3" at bounding box center [555, 374] width 8 height 18
